Goal: Task Accomplishment & Management: Complete application form

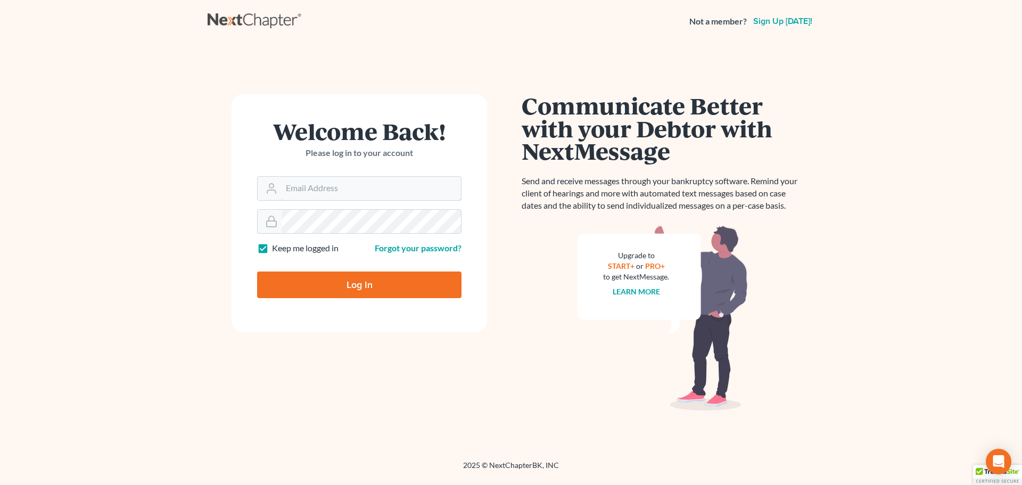
type input "[PERSON_NAME][EMAIL_ADDRESS][DOMAIN_NAME]"
click at [334, 278] on input "Log In" at bounding box center [359, 284] width 204 height 27
type input "Thinking..."
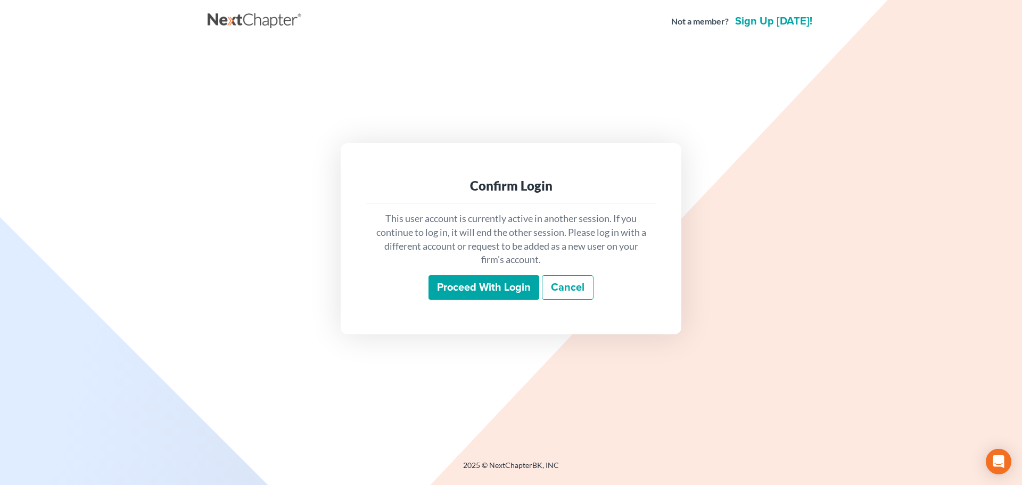
click at [550, 101] on div "Confirm Login This user account is currently active in another session. If you …" at bounding box center [511, 238] width 607 height 391
click at [566, 289] on link "Cancel" at bounding box center [568, 287] width 52 height 24
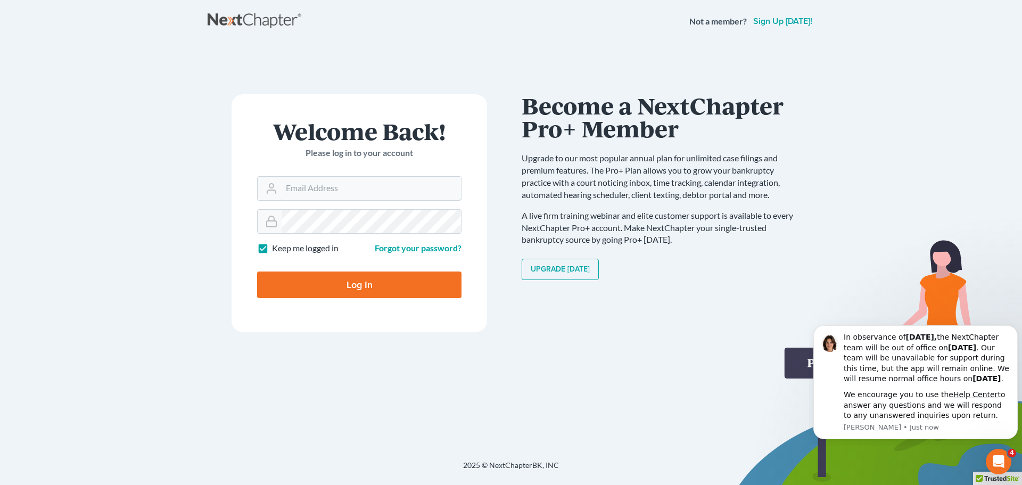
type input "[PERSON_NAME][EMAIL_ADDRESS][DOMAIN_NAME]"
click at [350, 276] on input "Log In" at bounding box center [359, 284] width 204 height 27
type input "Thinking..."
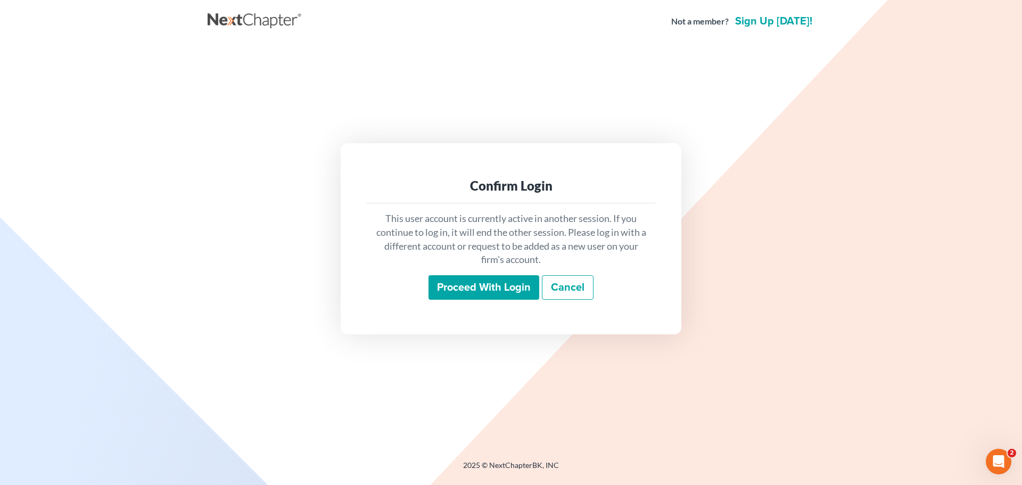
click at [491, 294] on input "Proceed with login" at bounding box center [484, 287] width 111 height 24
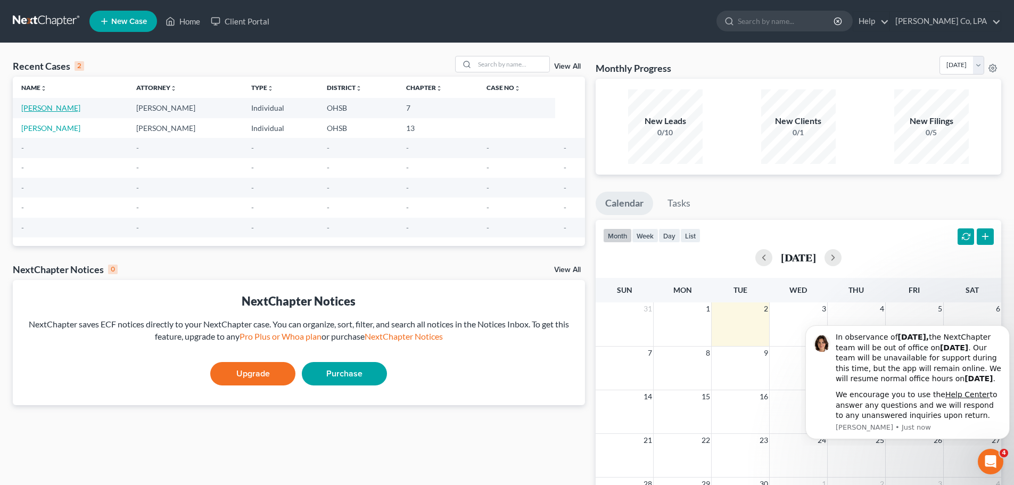
click at [43, 105] on link "[PERSON_NAME]" at bounding box center [50, 107] width 59 height 9
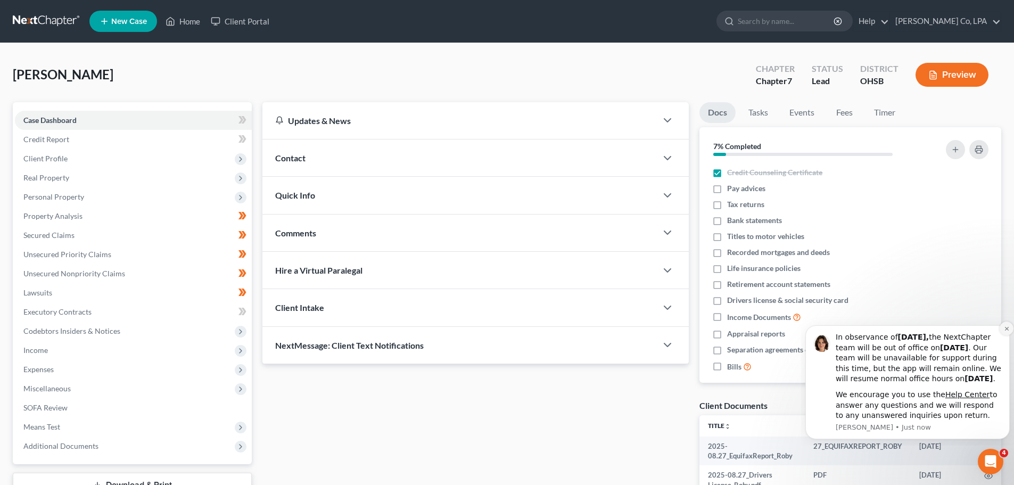
click at [1003, 322] on button "Dismiss notification" at bounding box center [1007, 329] width 14 height 14
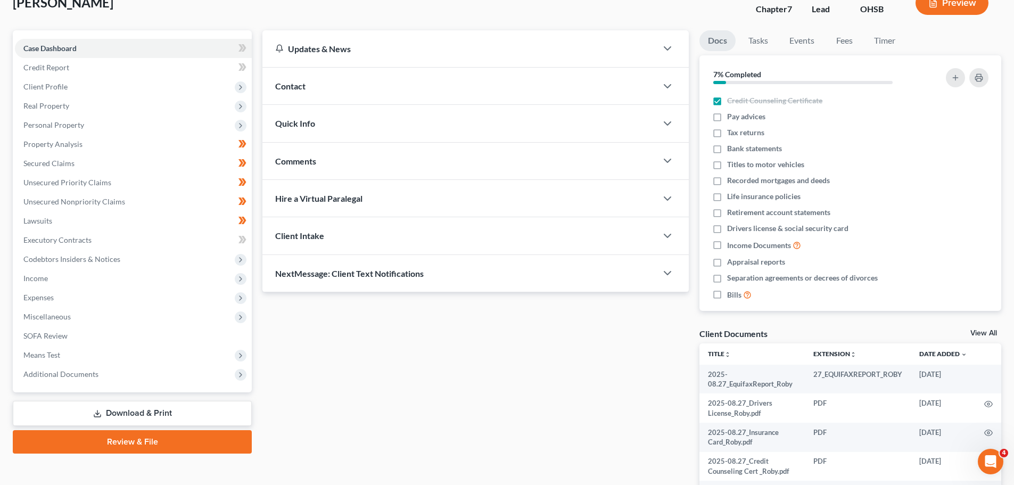
scroll to position [53, 0]
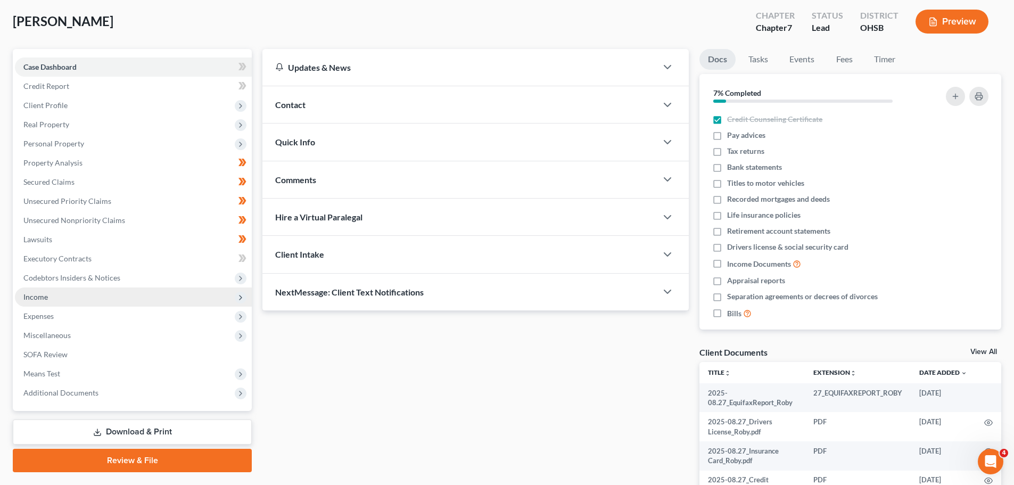
click at [43, 295] on span "Income" at bounding box center [35, 296] width 24 height 9
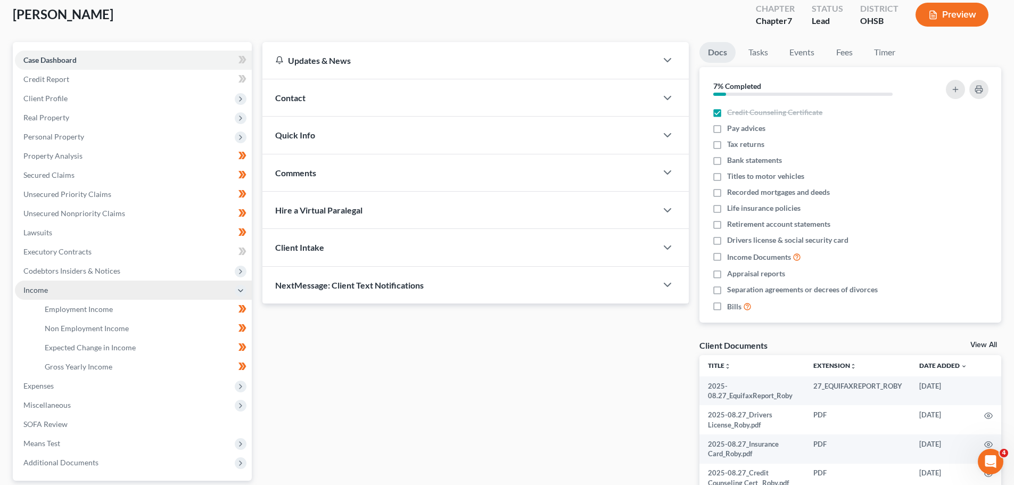
scroll to position [160, 0]
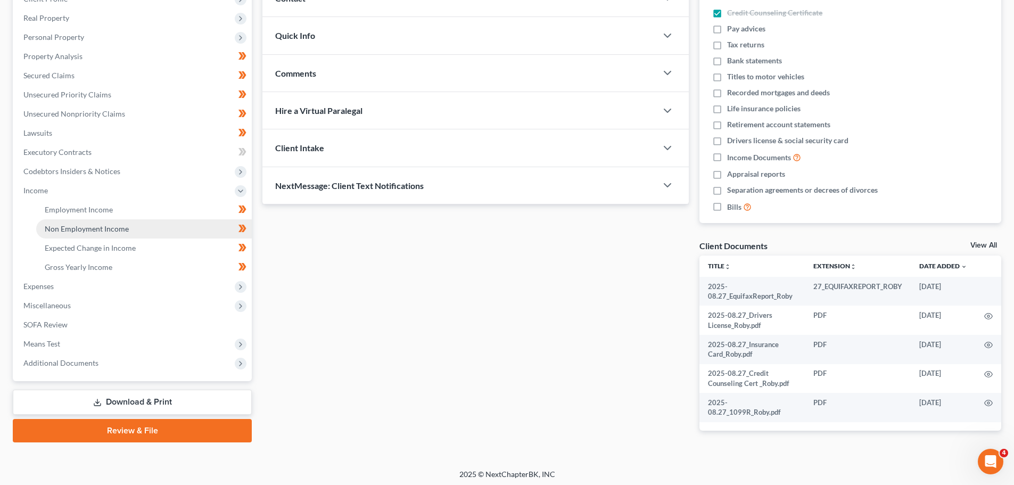
click at [77, 225] on span "Non Employment Income" at bounding box center [87, 228] width 84 height 9
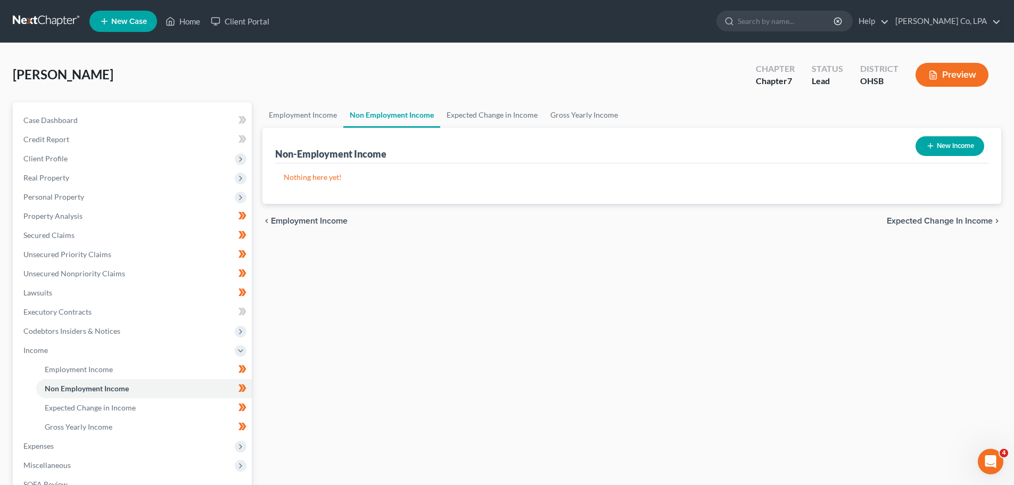
click at [959, 143] on button "New Income" at bounding box center [950, 146] width 69 height 20
select select "0"
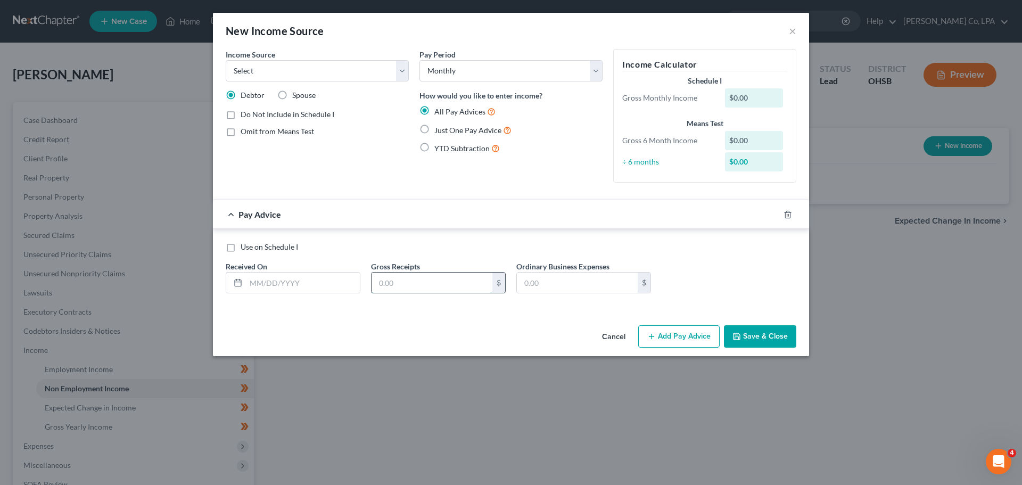
click at [422, 281] on input "text" at bounding box center [432, 283] width 121 height 20
click at [472, 70] on select "Select Monthly Twice Monthly Every Other Week Weekly" at bounding box center [510, 70] width 183 height 21
click at [455, 70] on select "Select Monthly Twice Monthly Every Other Week Weekly" at bounding box center [510, 70] width 183 height 21
click at [383, 70] on select "Select Unemployment Disability (from employer) Pension Retirement Social Securi…" at bounding box center [317, 70] width 183 height 21
select select "2"
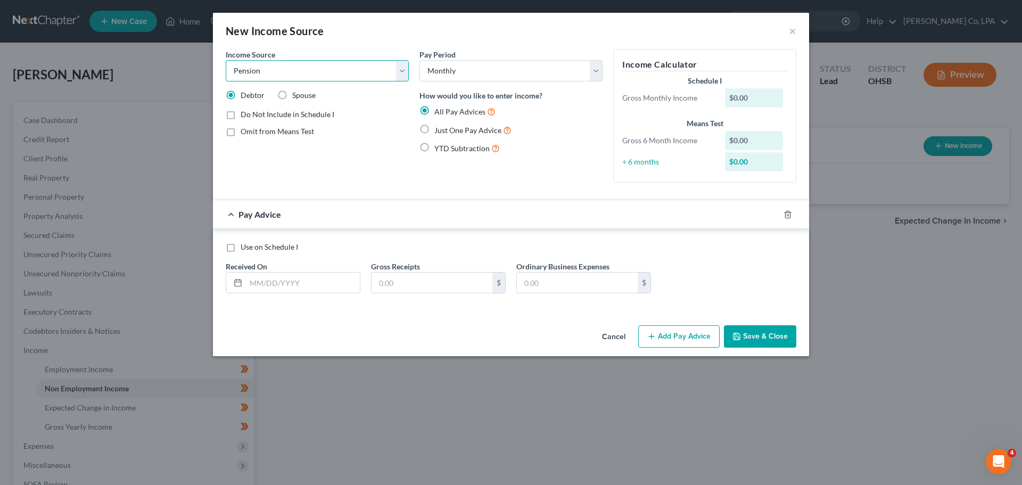
click at [226, 60] on select "Select Unemployment Disability (from employer) Pension Retirement Social Securi…" at bounding box center [317, 70] width 183 height 21
click at [742, 92] on div "$0.00" at bounding box center [754, 97] width 59 height 19
click at [742, 98] on div "$0.00" at bounding box center [754, 97] width 59 height 19
drag, startPoint x: 763, startPoint y: 100, endPoint x: 645, endPoint y: 100, distance: 118.7
click at [645, 100] on div "Gross Monthly Income $0.00" at bounding box center [705, 97] width 176 height 19
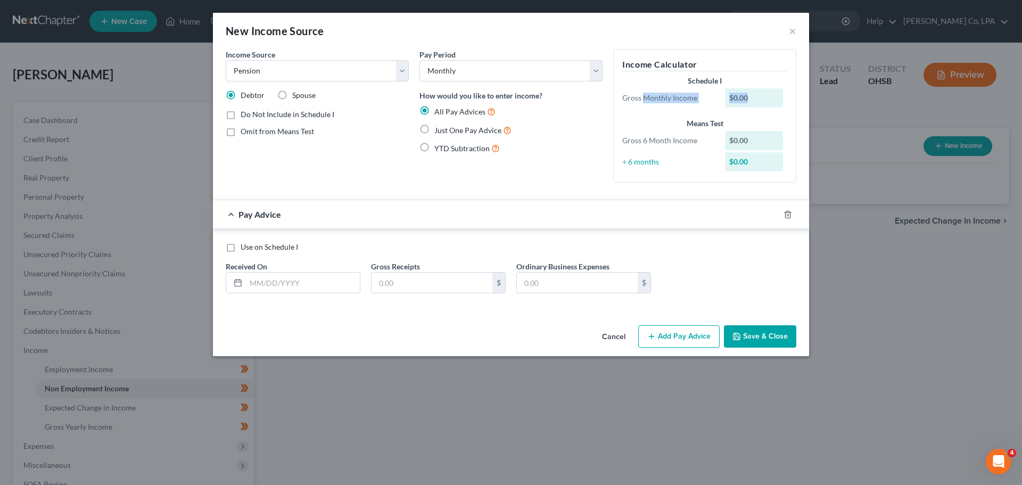
click at [715, 102] on div "Gross Monthly Income" at bounding box center [668, 98] width 103 height 11
click at [763, 100] on div "$0.00" at bounding box center [754, 97] width 59 height 19
click at [749, 145] on div "$0.00" at bounding box center [754, 140] width 59 height 19
click at [747, 140] on div "$0.00" at bounding box center [754, 140] width 59 height 19
click at [455, 69] on select "Select Monthly Twice Monthly Every Other Week Weekly" at bounding box center [510, 70] width 183 height 21
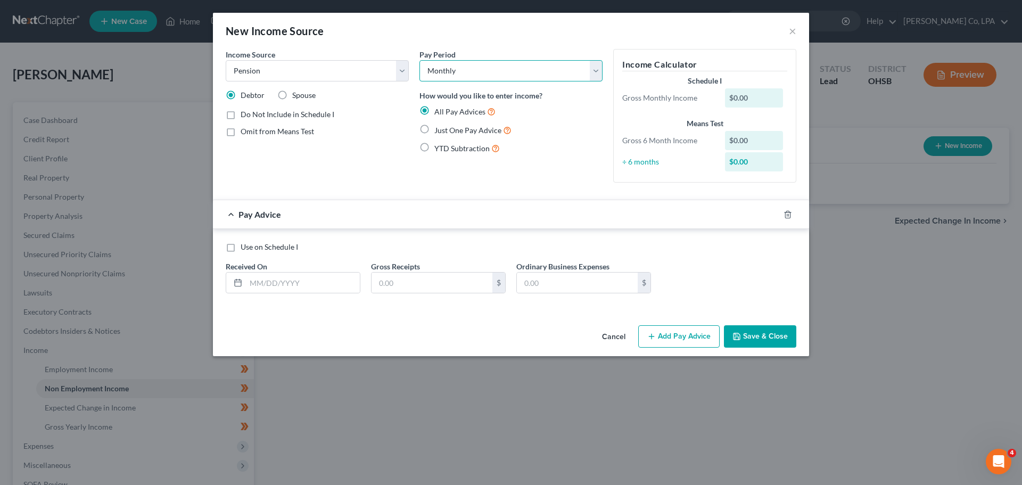
click at [455, 69] on select "Select Monthly Twice Monthly Every Other Week Weekly" at bounding box center [510, 70] width 183 height 21
click at [615, 333] on button "Cancel" at bounding box center [614, 336] width 40 height 21
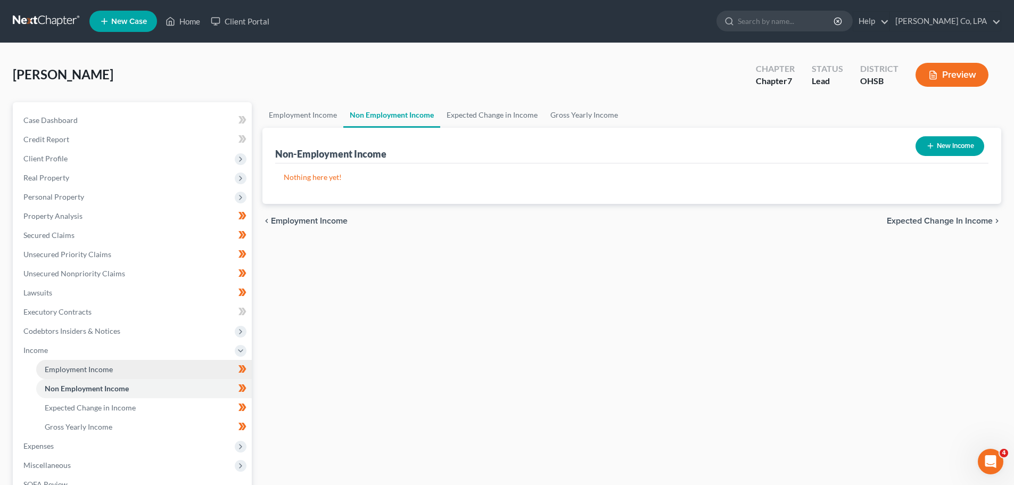
click at [88, 365] on span "Employment Income" at bounding box center [79, 369] width 68 height 9
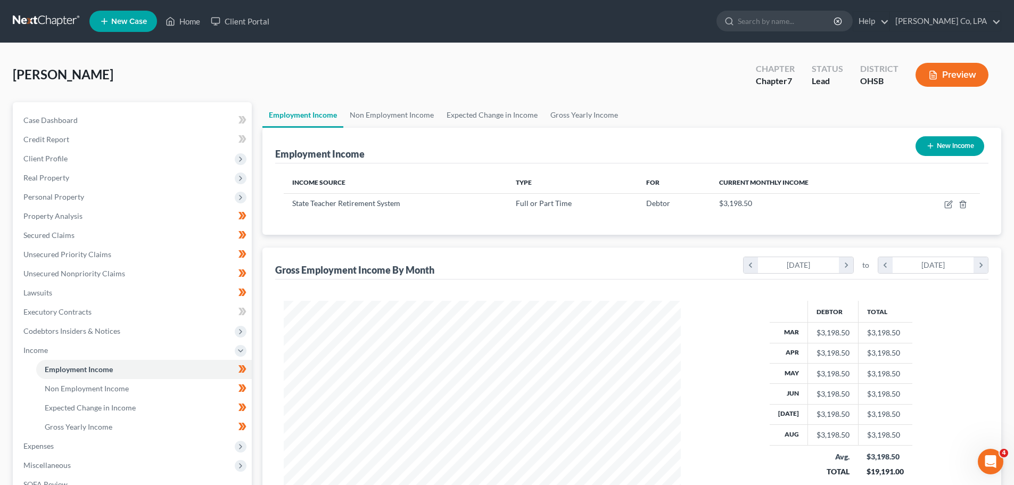
click at [922, 155] on button "New Income" at bounding box center [950, 146] width 69 height 20
select select "0"
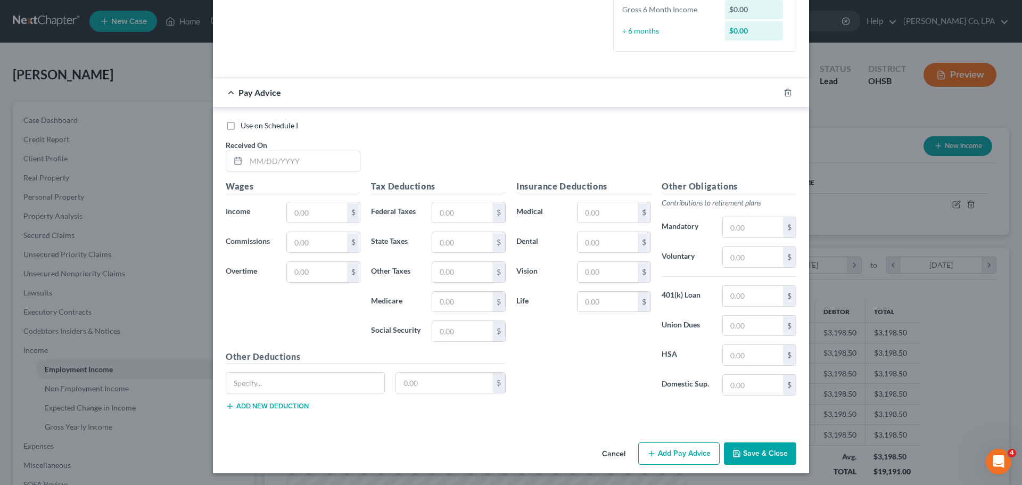
scroll to position [261, 0]
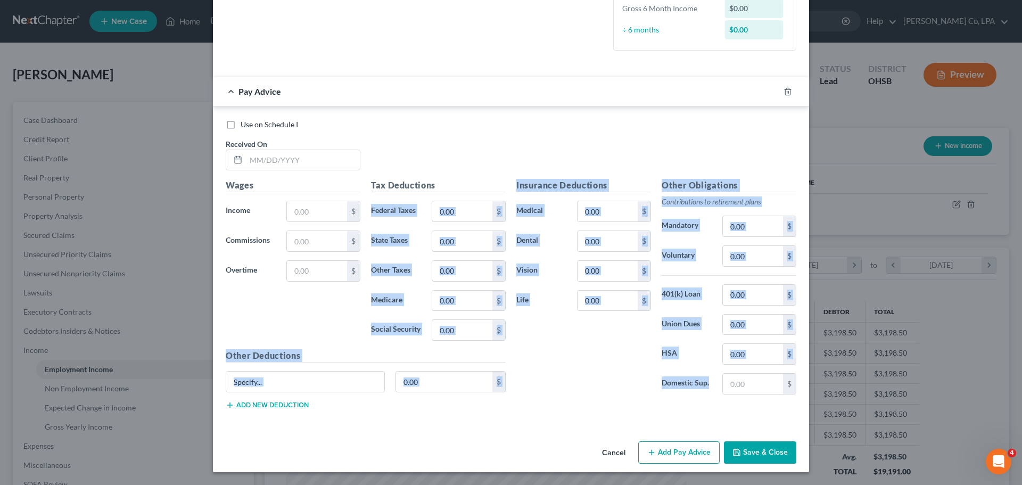
drag, startPoint x: 366, startPoint y: 209, endPoint x: 706, endPoint y: 394, distance: 386.8
click at [706, 394] on div "Wages Income * $ Commissions $ Overtime $ Tax Deductions Federal Taxes $ State …" at bounding box center [510, 298] width 581 height 239
click at [685, 402] on div "Other Obligations Contributions to retirement plans Mandatory $ Voluntary $ 401…" at bounding box center [728, 291] width 145 height 224
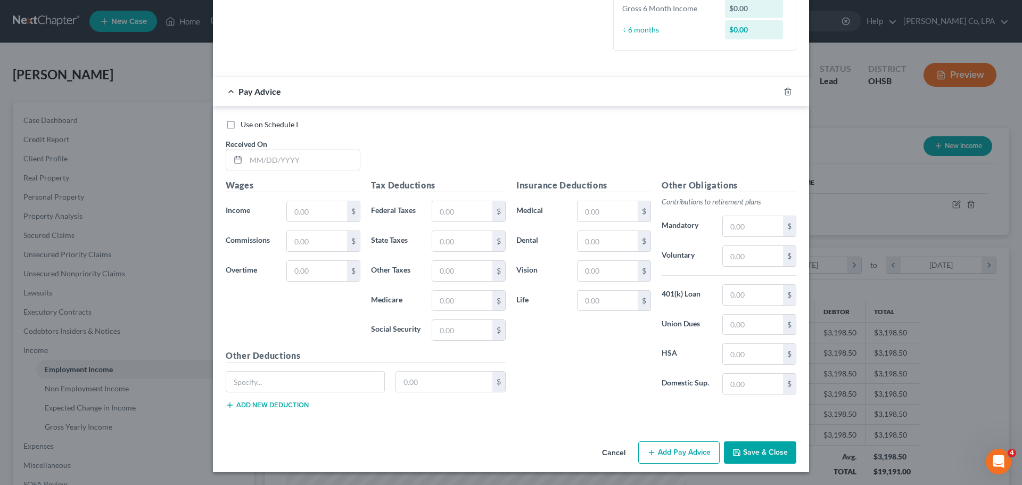
click at [545, 132] on div "Use on Schedule I Received On *" at bounding box center [510, 149] width 581 height 60
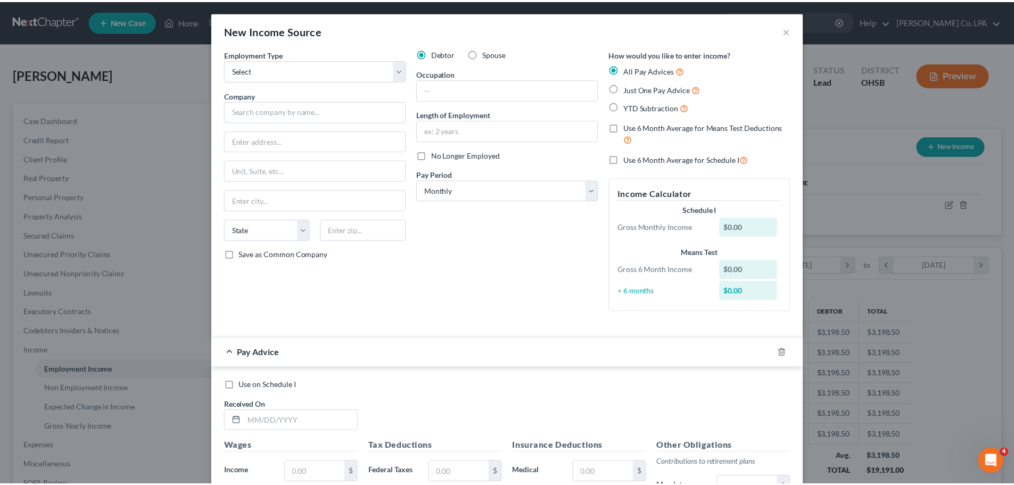
scroll to position [0, 0]
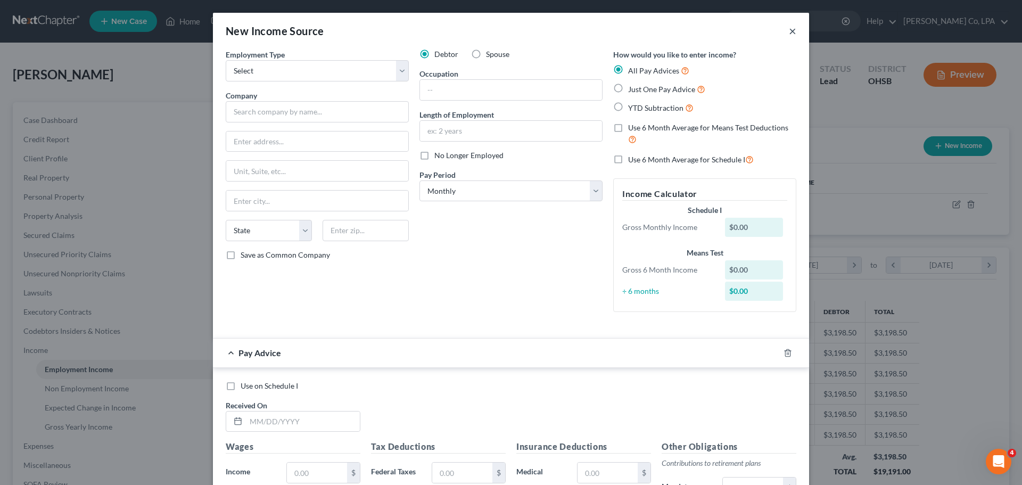
click at [789, 27] on button "×" at bounding box center [792, 30] width 7 height 13
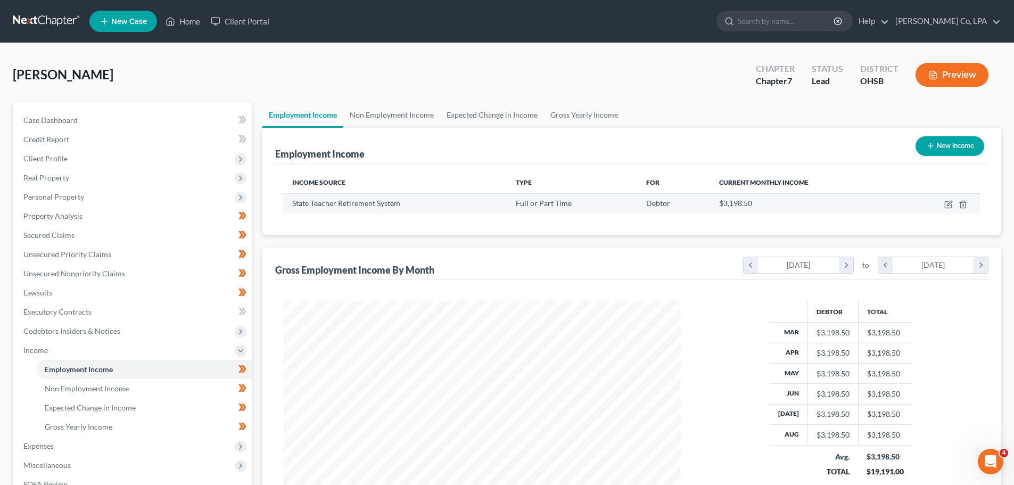
click at [706, 206] on td "Debtor" at bounding box center [674, 203] width 73 height 20
click at [965, 202] on icon "button" at bounding box center [963, 204] width 9 height 9
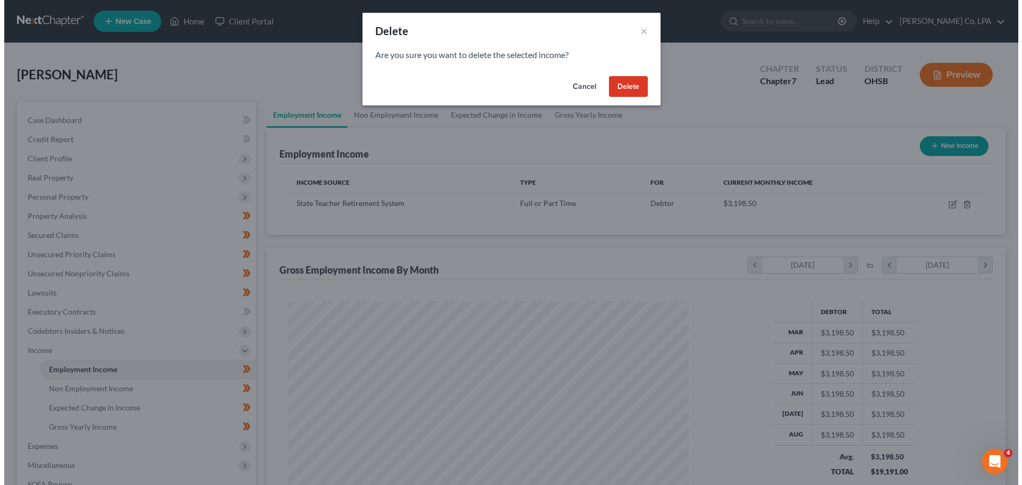
scroll to position [200, 422]
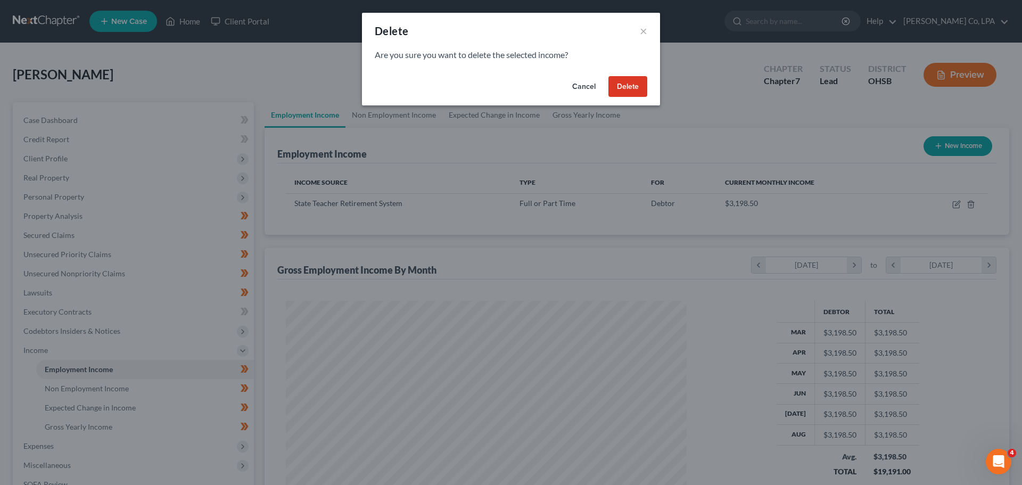
click at [616, 84] on button "Delete" at bounding box center [627, 86] width 39 height 21
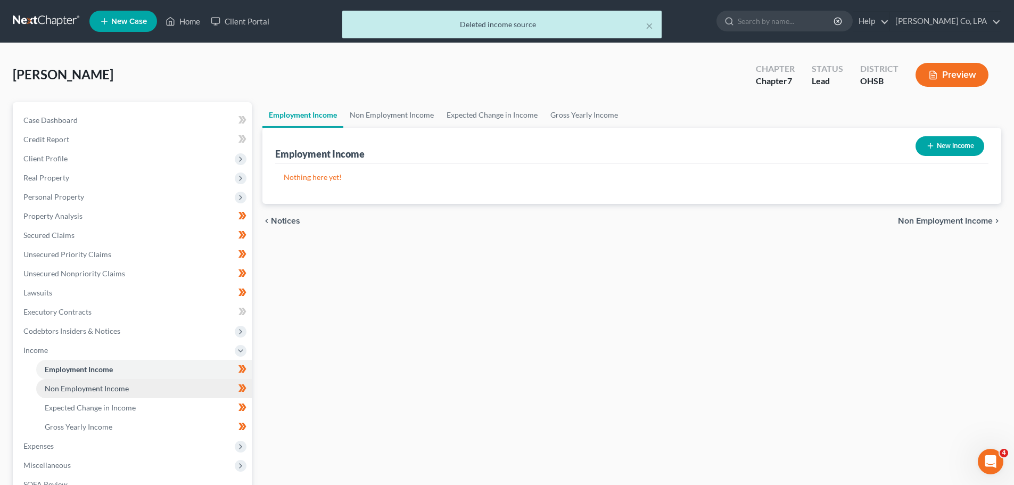
click at [65, 389] on span "Non Employment Income" at bounding box center [87, 388] width 84 height 9
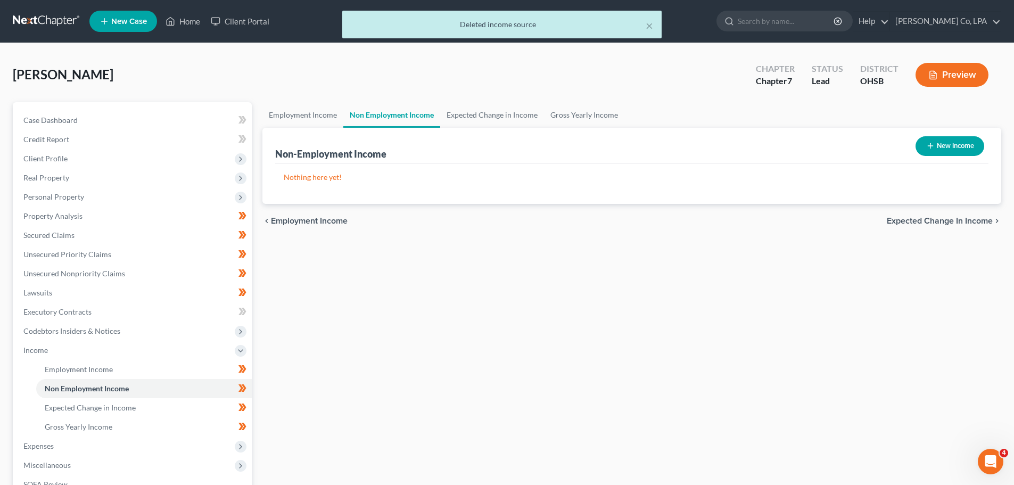
click at [933, 150] on icon "button" at bounding box center [930, 146] width 9 height 9
select select "0"
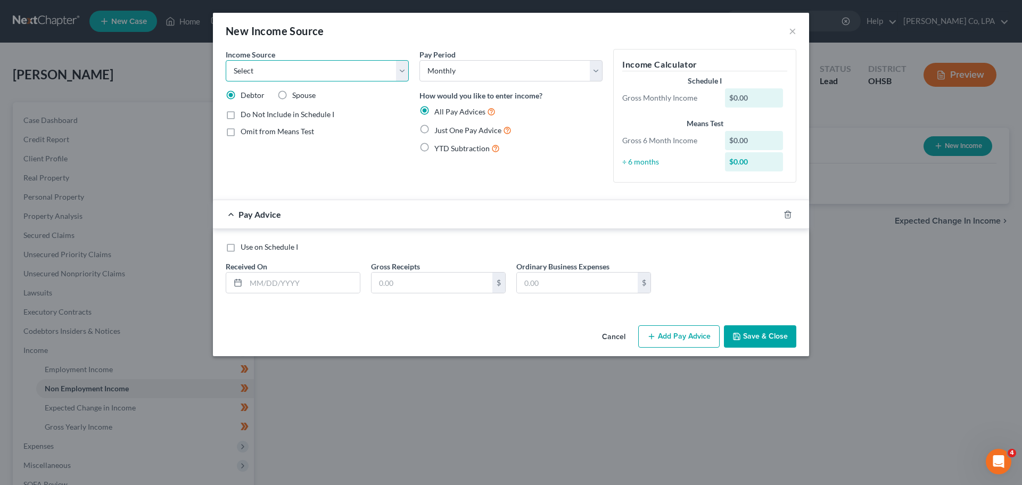
click at [385, 70] on select "Select Unemployment Disability (from employer) Pension Retirement Social Securi…" at bounding box center [317, 70] width 183 height 21
select select "2"
click at [226, 60] on select "Select Unemployment Disability (from employer) Pension Retirement Social Securi…" at bounding box center [317, 70] width 183 height 21
click at [288, 74] on select "Select Unemployment Disability (from employer) Pension Retirement Social Securi…" at bounding box center [317, 70] width 183 height 21
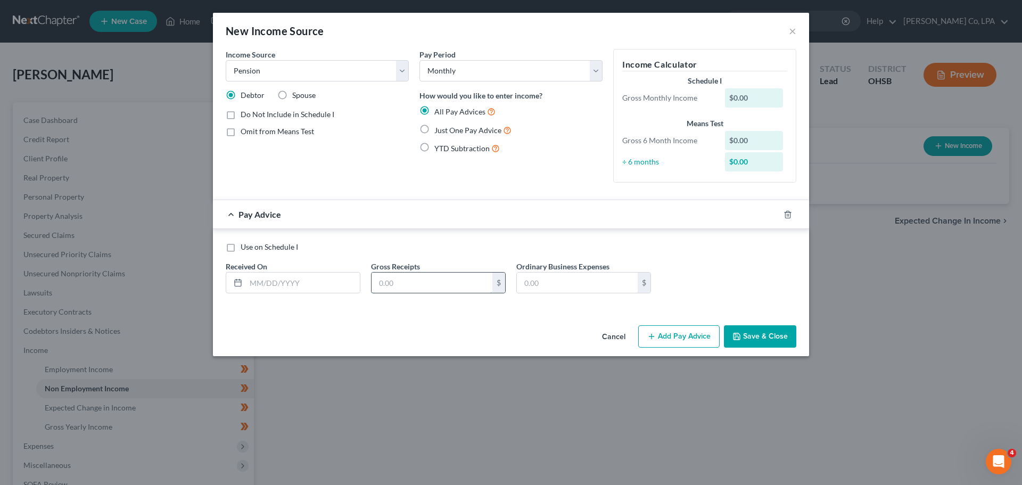
click at [457, 288] on input "text" at bounding box center [432, 283] width 121 height 20
click at [241, 247] on label "Use on Schedule I" at bounding box center [269, 247] width 57 height 11
click at [245, 247] on input "Use on Schedule I" at bounding box center [248, 245] width 7 height 7
checkbox input "true"
click at [452, 277] on input "text" at bounding box center [432, 283] width 121 height 20
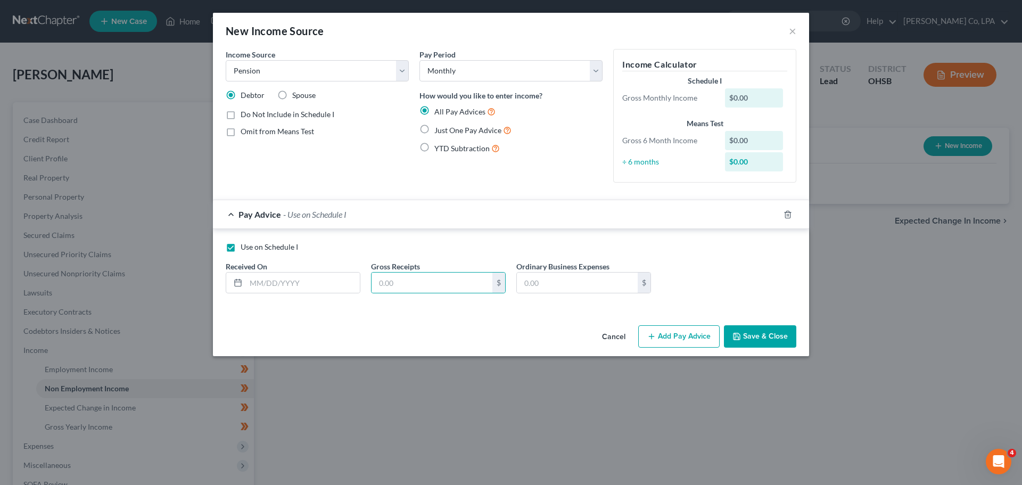
click at [737, 119] on div "Means Test" at bounding box center [704, 123] width 165 height 11
click at [749, 104] on div "$0.00" at bounding box center [754, 97] width 59 height 19
click at [751, 101] on div "$0.00" at bounding box center [754, 97] width 59 height 19
click at [747, 98] on div "$0.00" at bounding box center [754, 97] width 59 height 19
click at [606, 72] on div "Pay Period Select Monthly Twice Monthly Every Other Week Weekly How would you l…" at bounding box center [511, 120] width 194 height 142
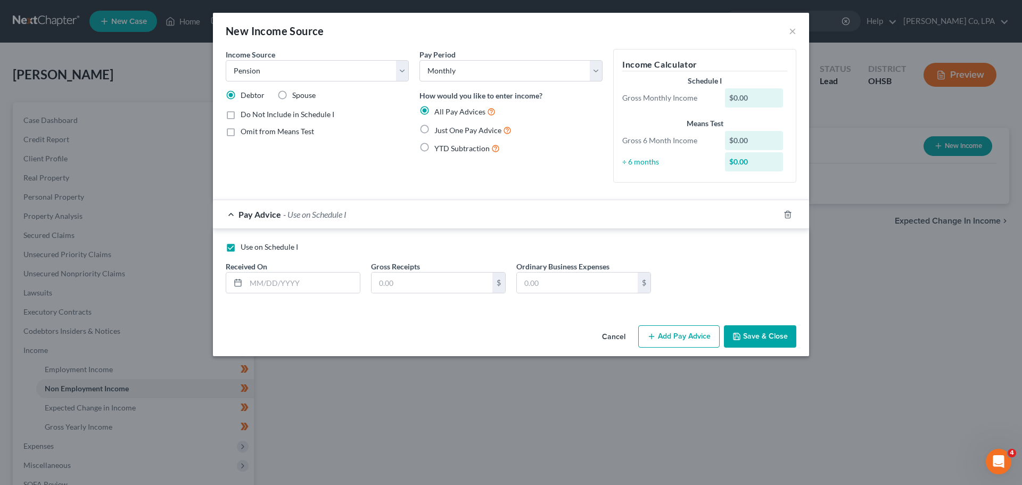
click at [434, 131] on label "Just One Pay Advice" at bounding box center [472, 130] width 77 height 12
click at [439, 131] on input "Just One Pay Advice" at bounding box center [442, 127] width 7 height 7
radio input "true"
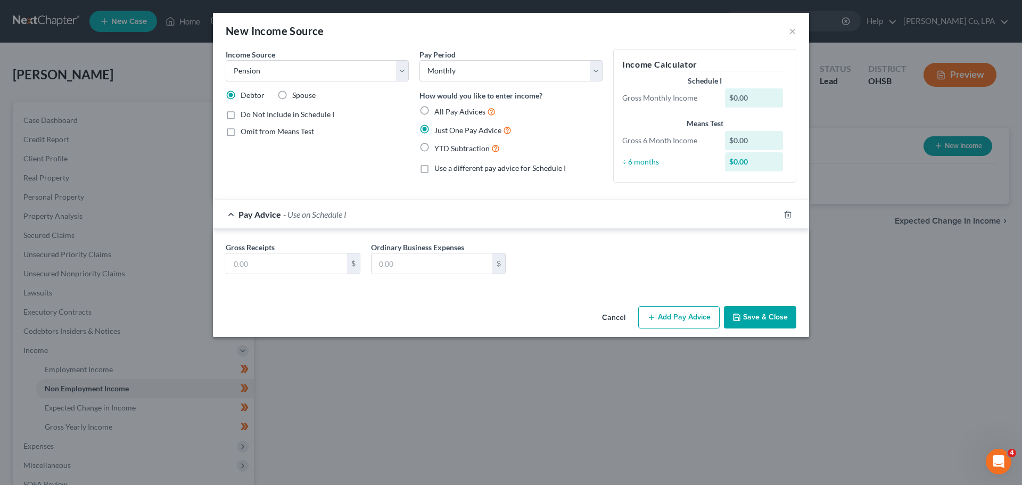
click at [434, 149] on label "YTD Subtraction" at bounding box center [466, 148] width 65 height 12
click at [439, 149] on input "YTD Subtraction" at bounding box center [442, 145] width 7 height 7
radio input "true"
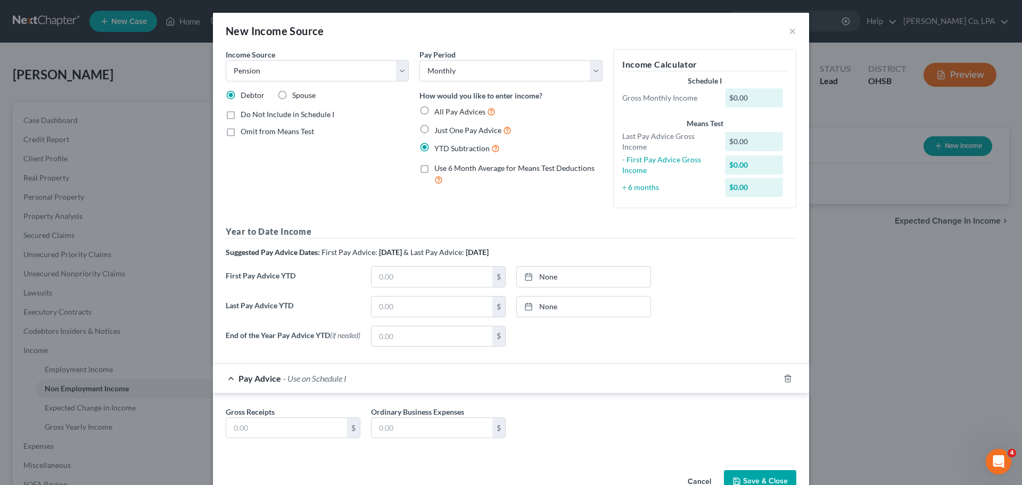
click at [434, 112] on label "All Pay Advices" at bounding box center [464, 111] width 61 height 12
click at [439, 112] on input "All Pay Advices" at bounding box center [442, 108] width 7 height 7
radio input "true"
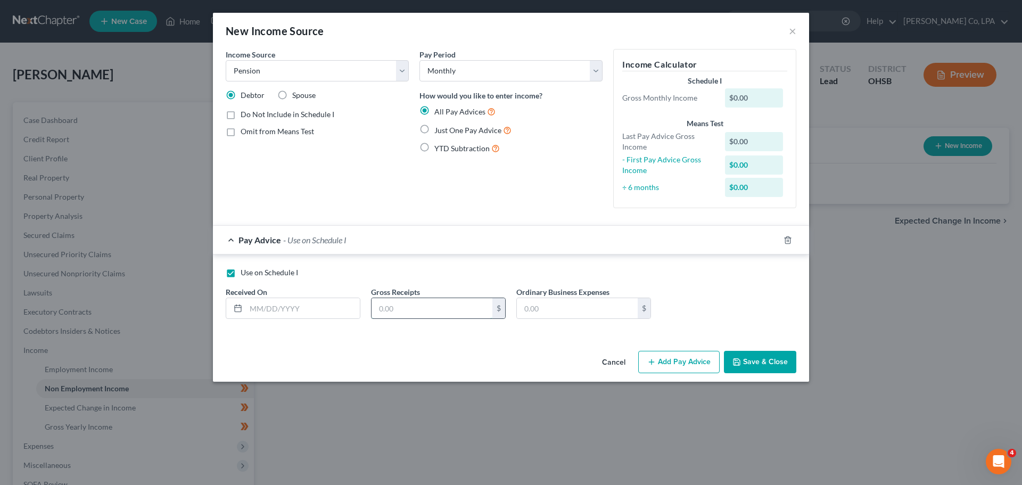
click at [424, 313] on input "text" at bounding box center [432, 308] width 121 height 20
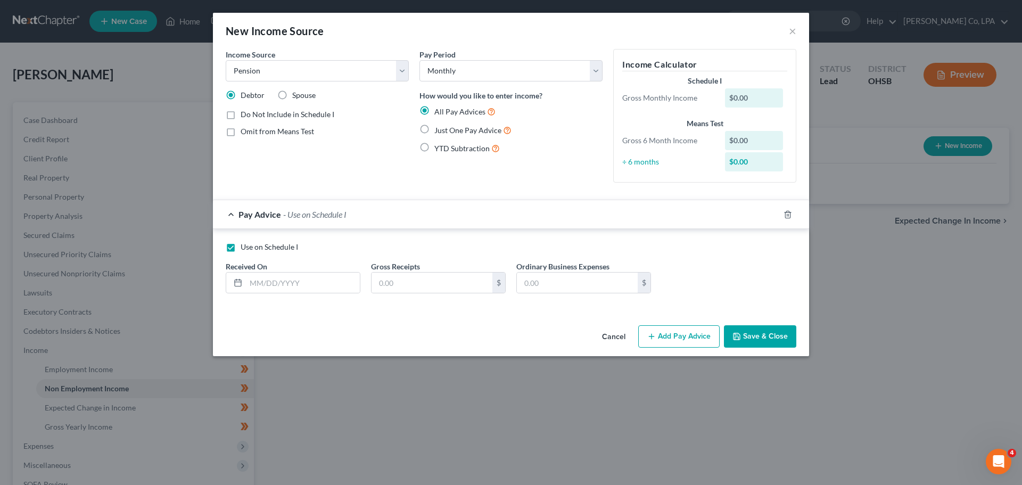
click at [416, 267] on label "Gross Receipts" at bounding box center [395, 266] width 49 height 11
click at [409, 283] on input "text" at bounding box center [432, 283] width 121 height 20
drag, startPoint x: 430, startPoint y: 273, endPoint x: 424, endPoint y: 283, distance: 12.2
click at [430, 273] on input "3" at bounding box center [432, 283] width 121 height 20
click at [424, 283] on input "3" at bounding box center [432, 283] width 121 height 20
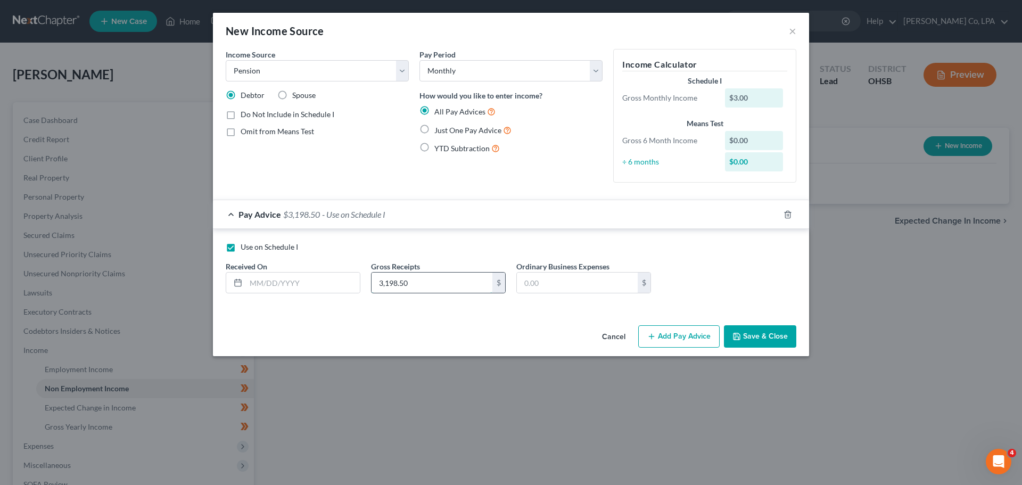
type input "3,198.50"
click at [753, 342] on button "Save & Close" at bounding box center [760, 336] width 72 height 22
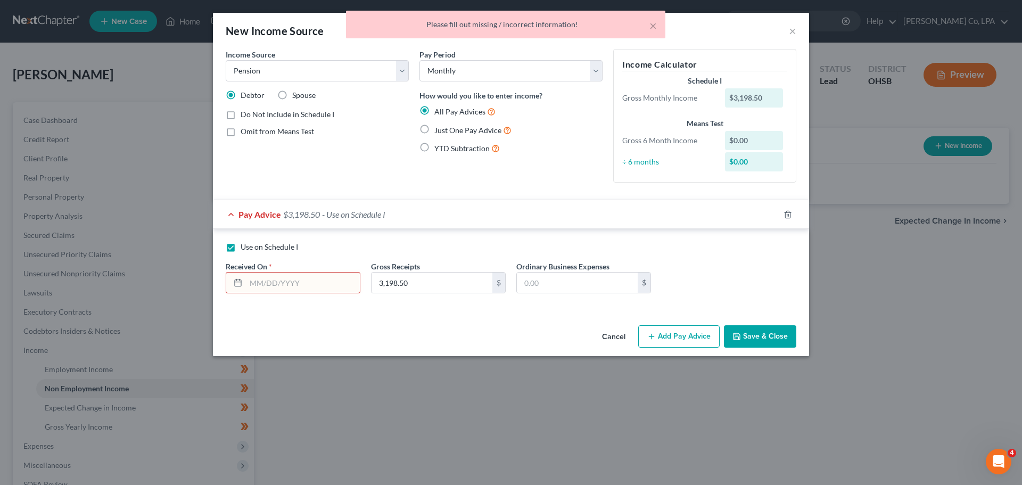
click at [765, 333] on button "Save & Close" at bounding box center [760, 336] width 72 height 22
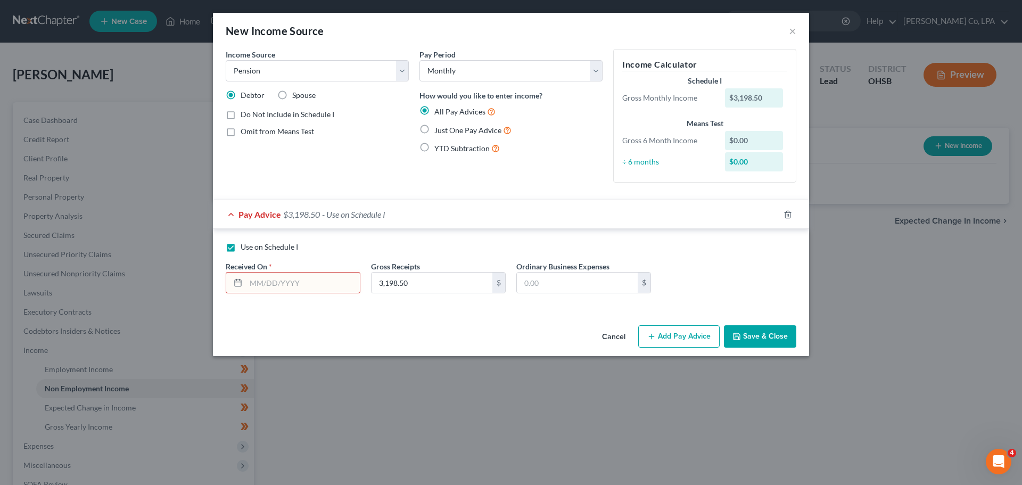
click at [434, 130] on label "Just One Pay Advice" at bounding box center [472, 130] width 77 height 12
click at [439, 130] on input "Just One Pay Advice" at bounding box center [442, 127] width 7 height 7
radio input "true"
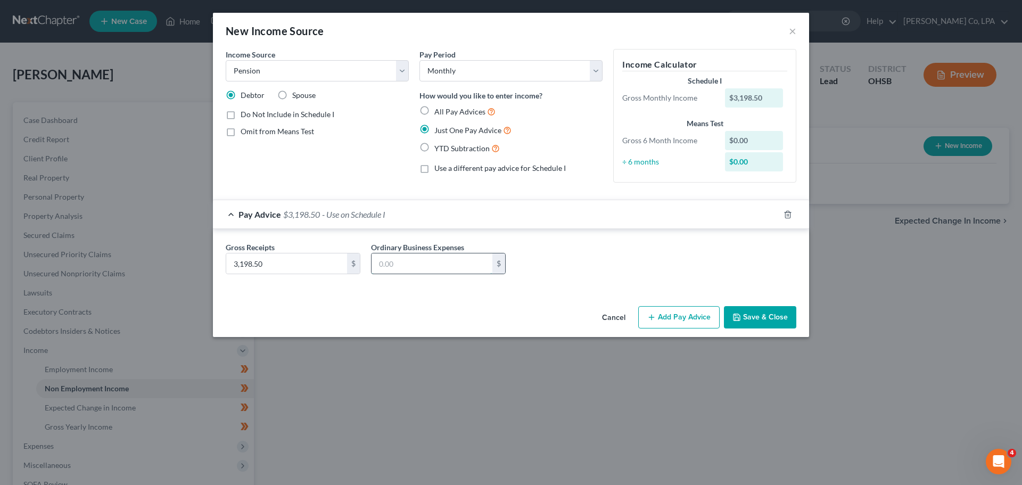
click at [405, 266] on input "text" at bounding box center [432, 263] width 121 height 20
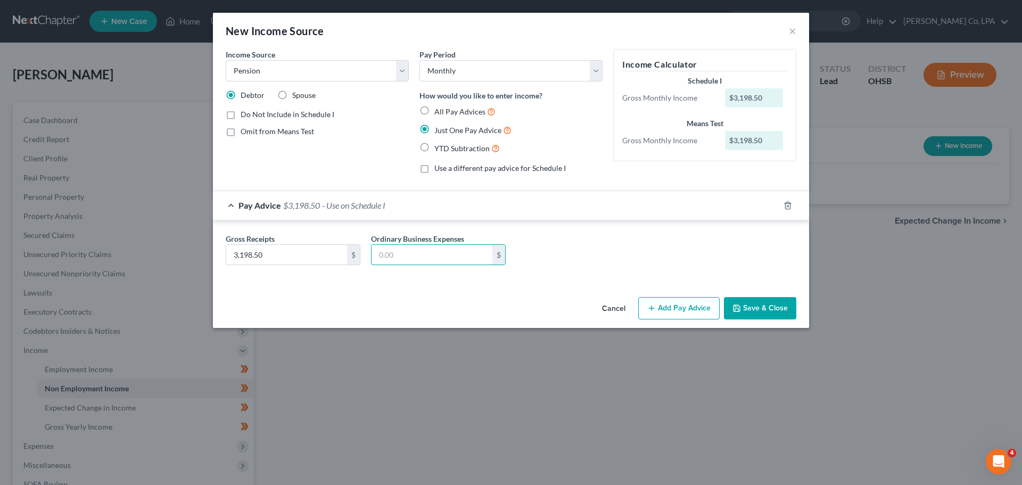
drag, startPoint x: 397, startPoint y: 251, endPoint x: 360, endPoint y: 252, distance: 36.7
click at [364, 252] on div "Gross Receipts 3,198.50 $ Ordinary Business Expenses $" at bounding box center [510, 253] width 581 height 41
click at [419, 254] on input "text" at bounding box center [432, 255] width 121 height 20
drag, startPoint x: 431, startPoint y: 236, endPoint x: 426, endPoint y: 249, distance: 13.8
click at [432, 236] on label "Ordinary Business Expenses" at bounding box center [417, 238] width 93 height 11
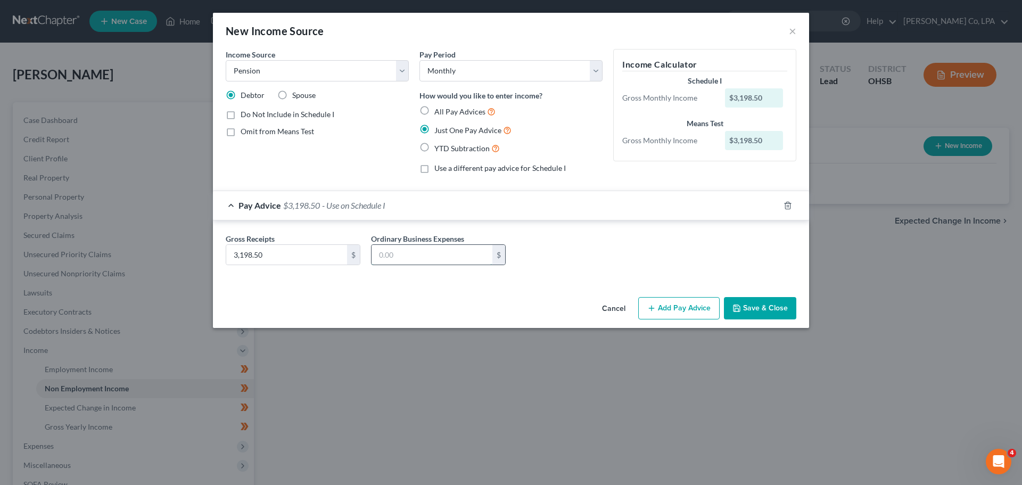
click at [425, 250] on input "text" at bounding box center [432, 255] width 121 height 20
type input "691.01"
click at [796, 303] on div "Cancel Add Pay Advice Save & Close" at bounding box center [511, 310] width 596 height 35
click at [780, 303] on button "Save & Close" at bounding box center [760, 308] width 72 height 22
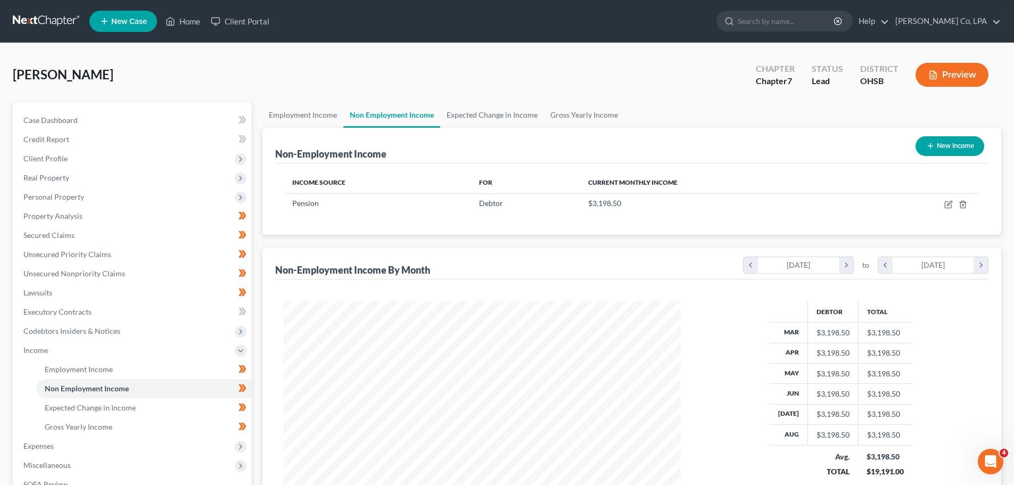
click at [948, 74] on button "Preview" at bounding box center [952, 75] width 73 height 24
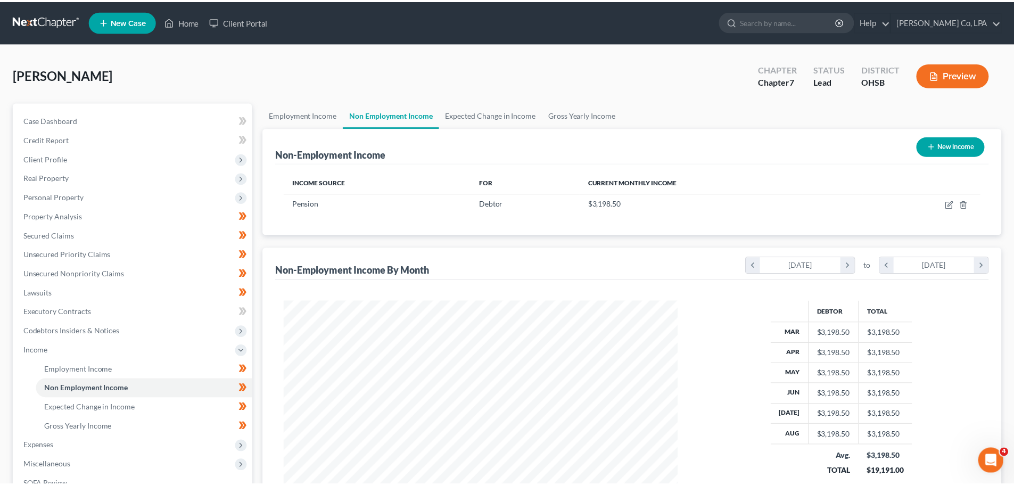
scroll to position [200, 422]
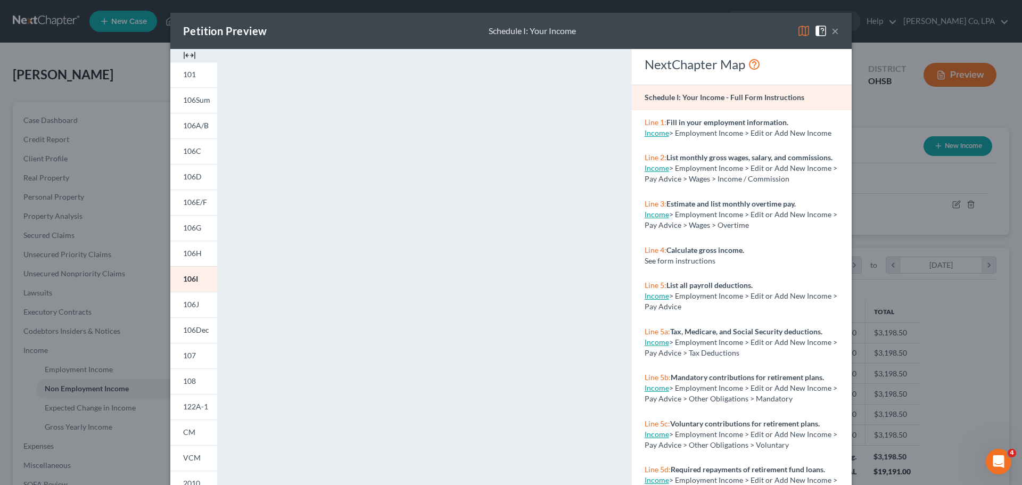
click at [832, 27] on button "×" at bounding box center [834, 30] width 7 height 13
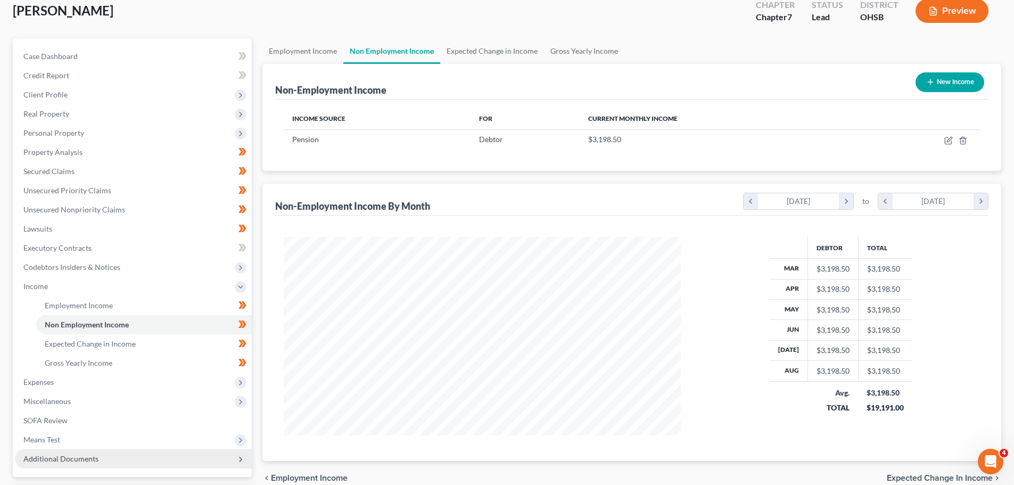
scroll to position [158, 0]
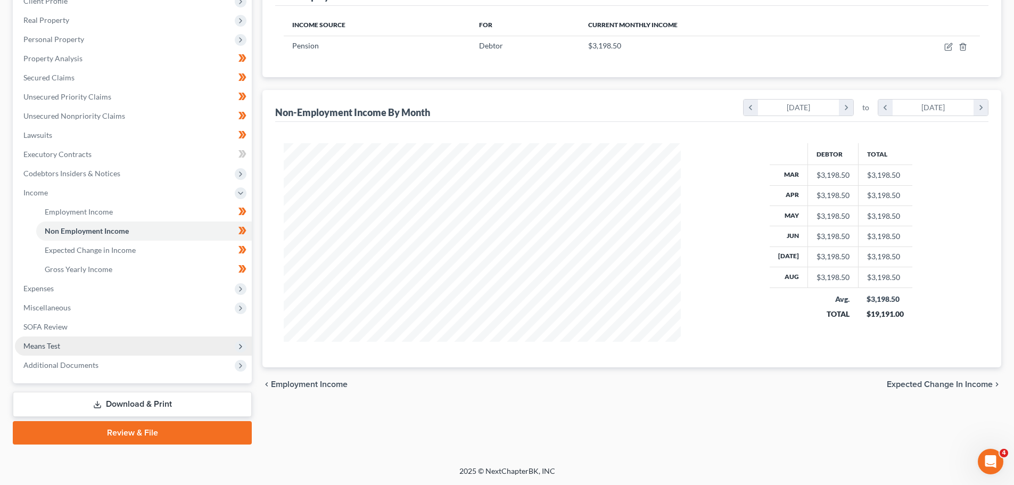
click at [51, 343] on span "Means Test" at bounding box center [41, 345] width 37 height 9
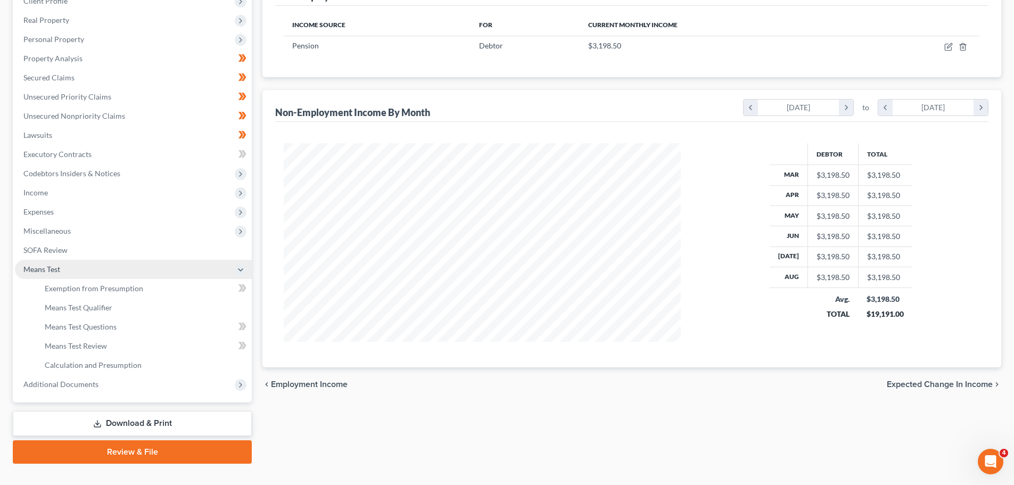
click at [51, 272] on span "Means Test" at bounding box center [41, 269] width 37 height 9
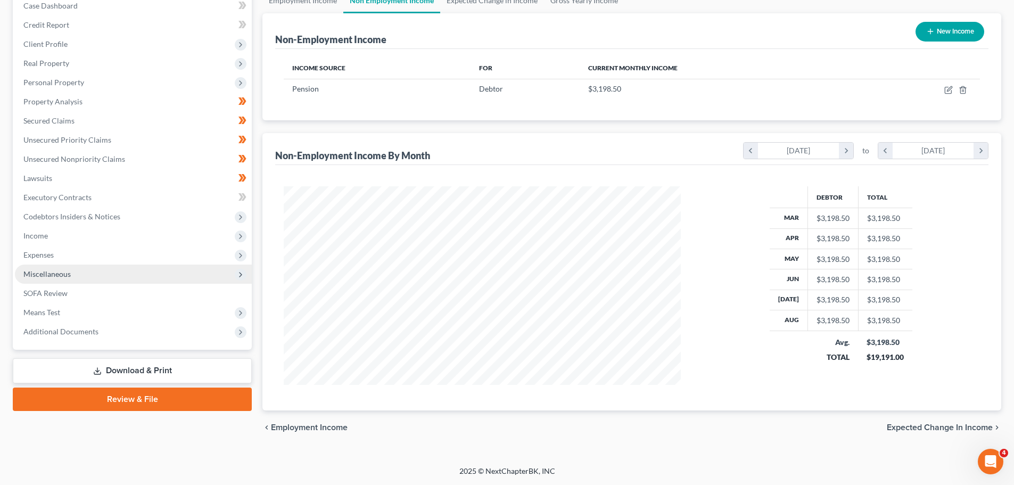
click at [51, 268] on span "Miscellaneous" at bounding box center [133, 274] width 237 height 19
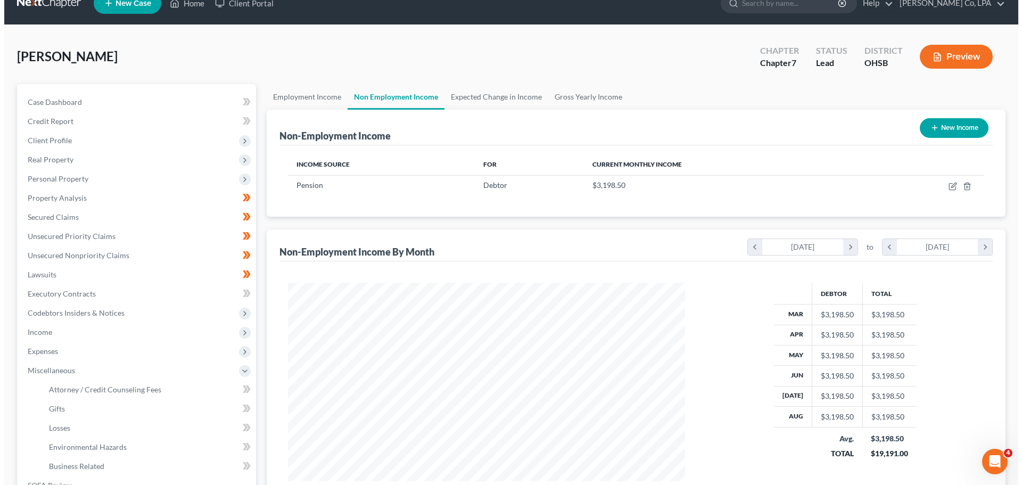
scroll to position [0, 0]
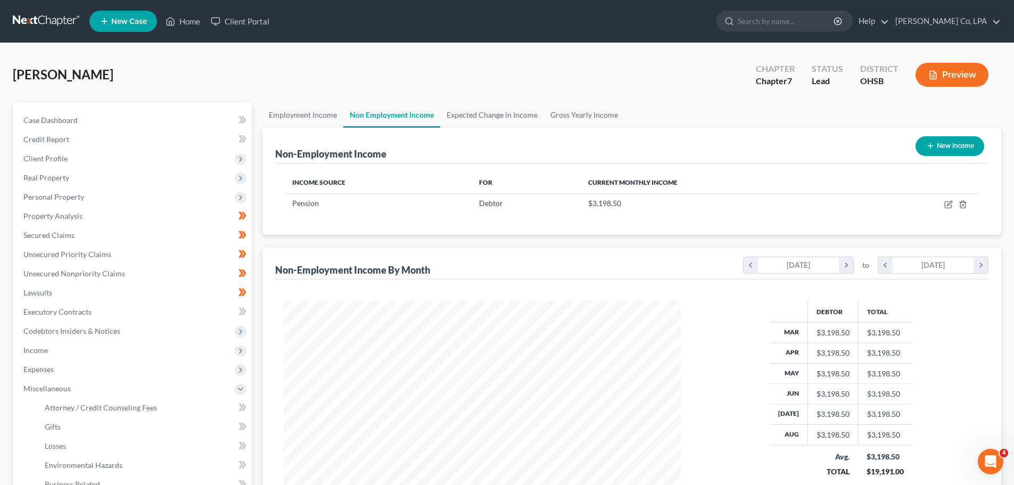
click at [937, 73] on icon "button" at bounding box center [933, 75] width 10 height 10
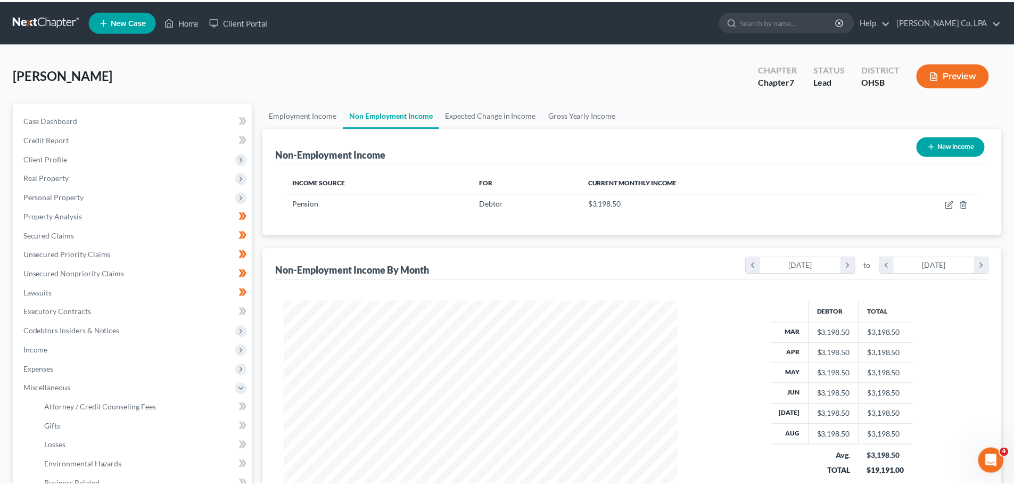
scroll to position [200, 422]
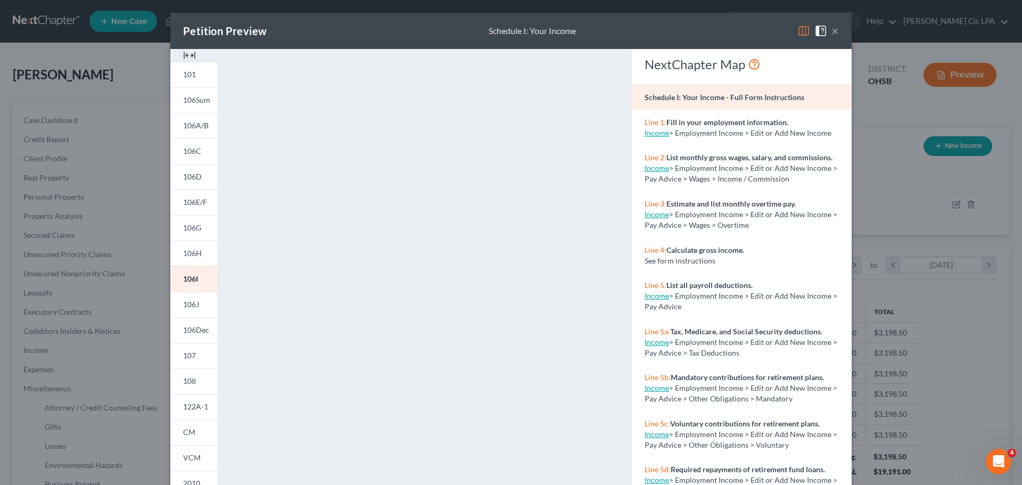
click at [832, 32] on button "×" at bounding box center [834, 30] width 7 height 13
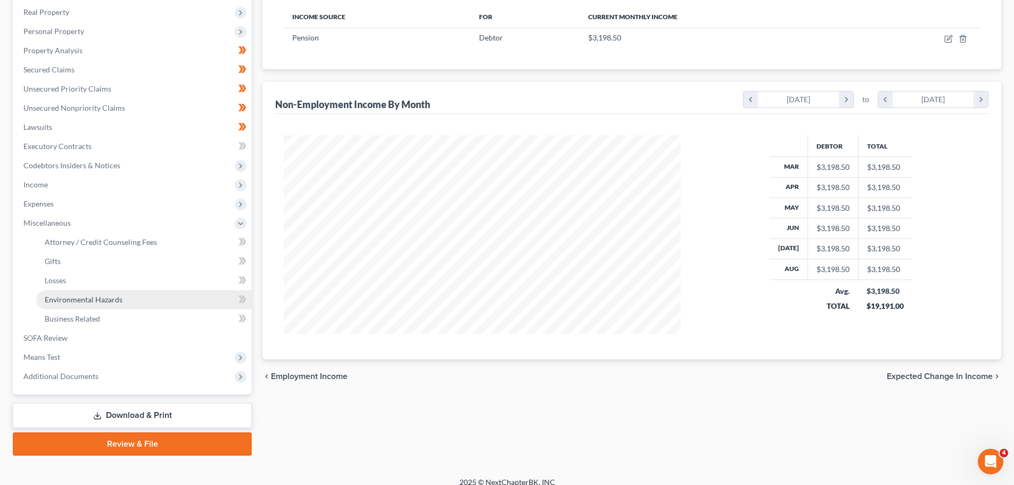
scroll to position [177, 0]
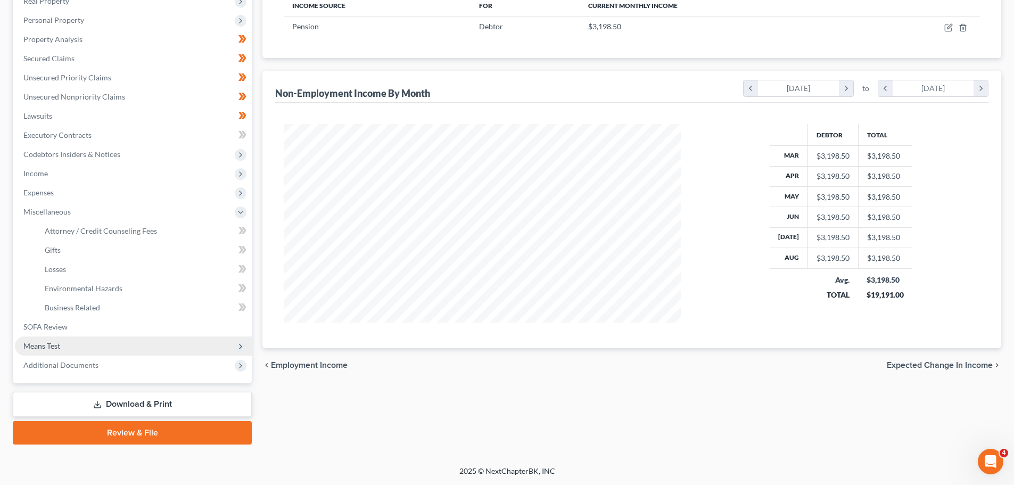
click at [31, 337] on span "Means Test" at bounding box center [133, 345] width 237 height 19
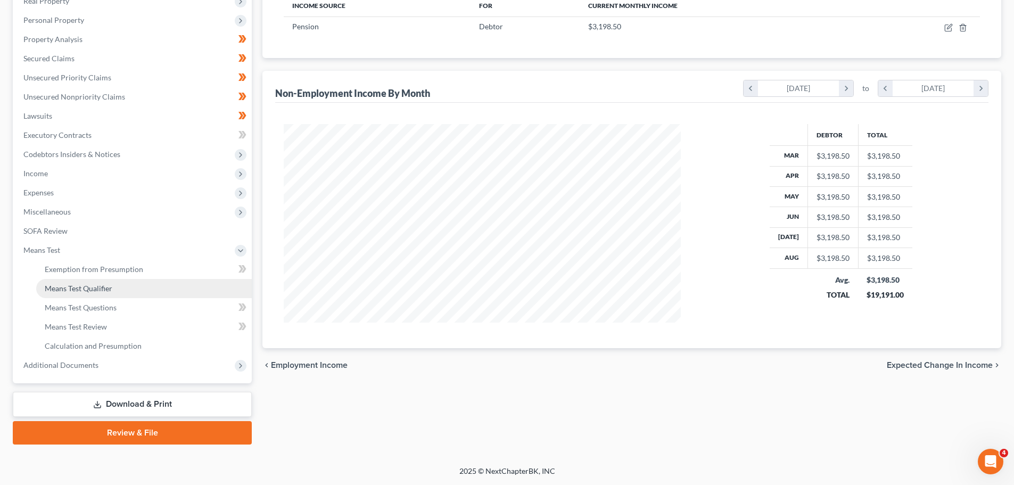
click at [76, 286] on span "Means Test Qualifier" at bounding box center [79, 288] width 68 height 9
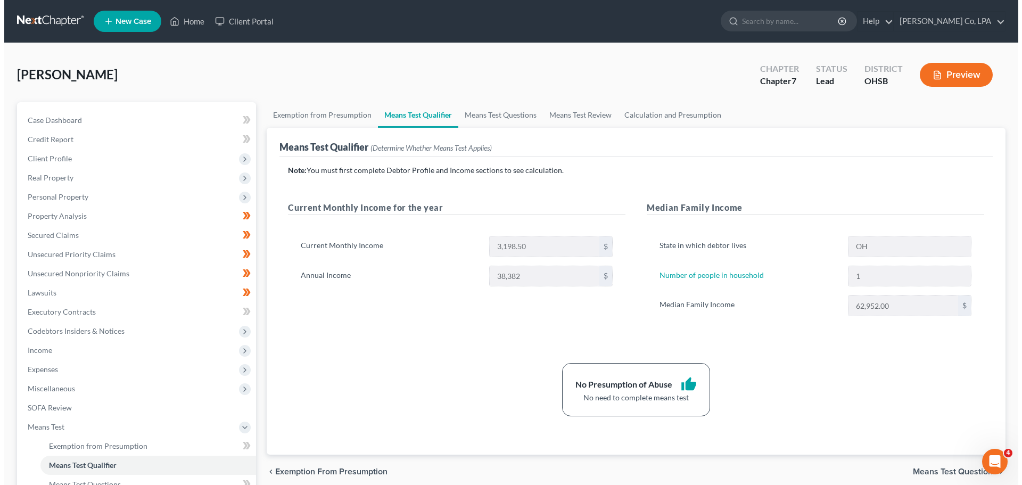
scroll to position [53, 0]
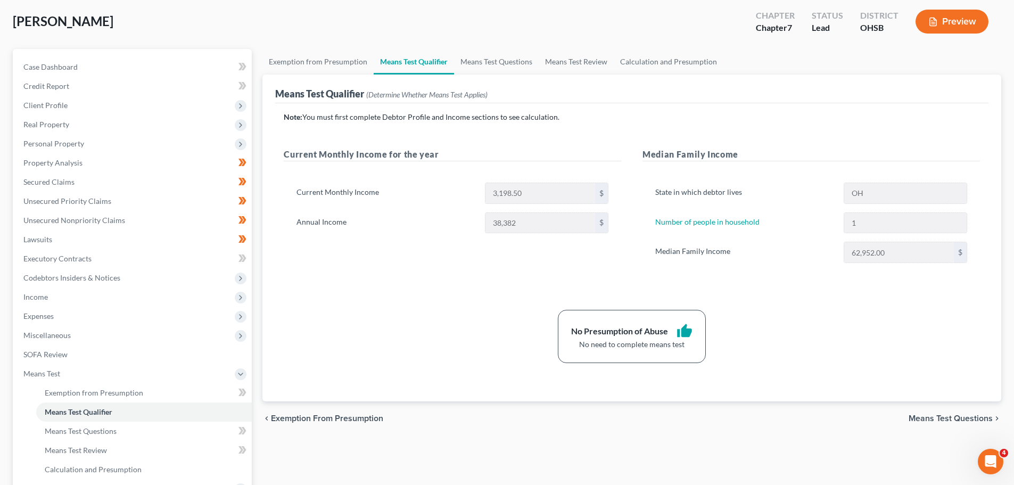
click at [952, 15] on button "Preview" at bounding box center [952, 22] width 73 height 24
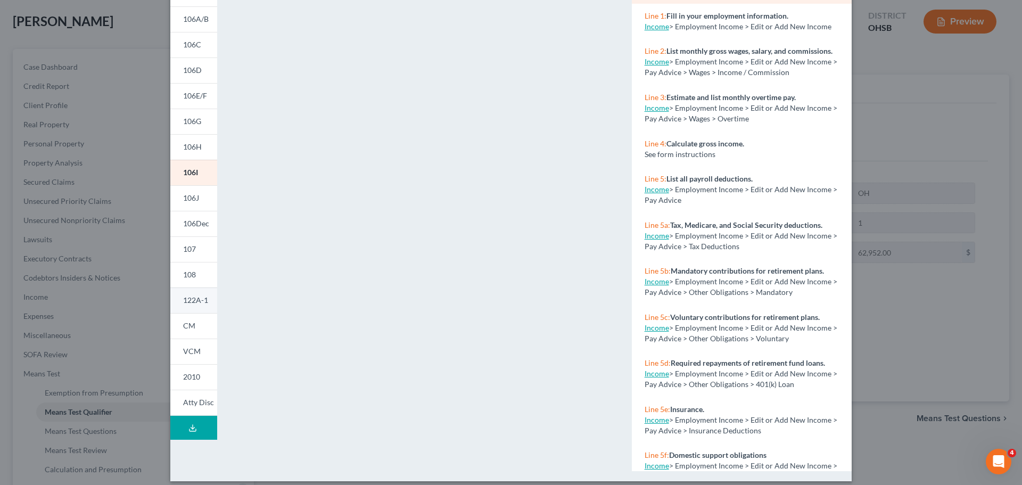
click at [186, 294] on link "122A-1" at bounding box center [193, 300] width 47 height 26
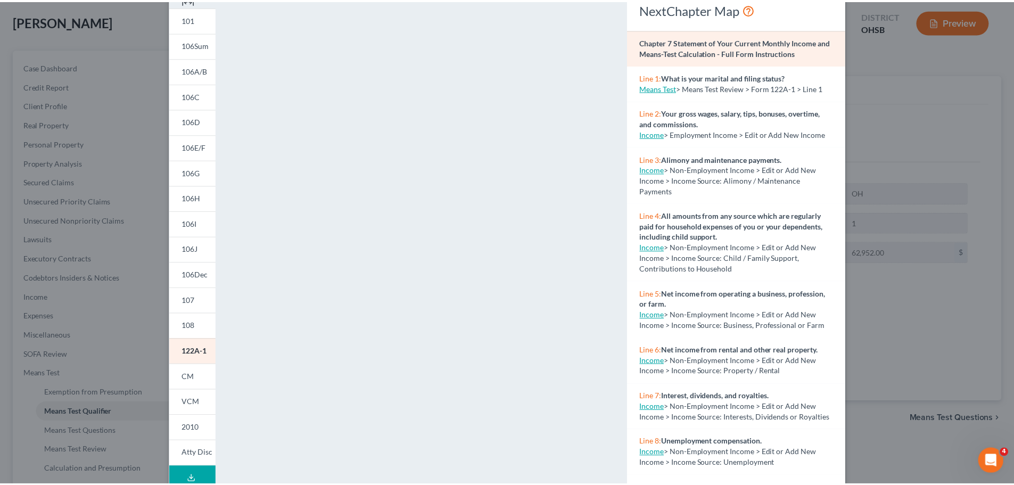
scroll to position [0, 0]
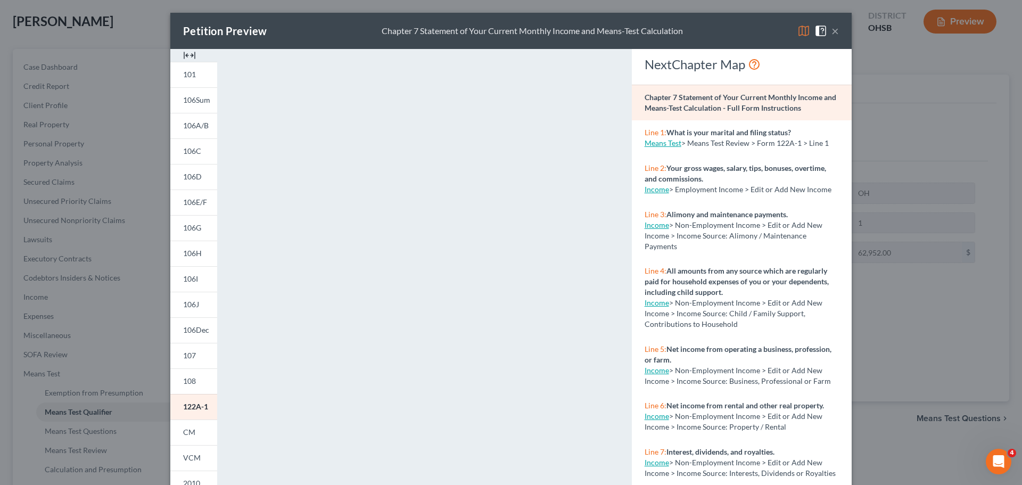
click at [831, 28] on button "×" at bounding box center [834, 30] width 7 height 13
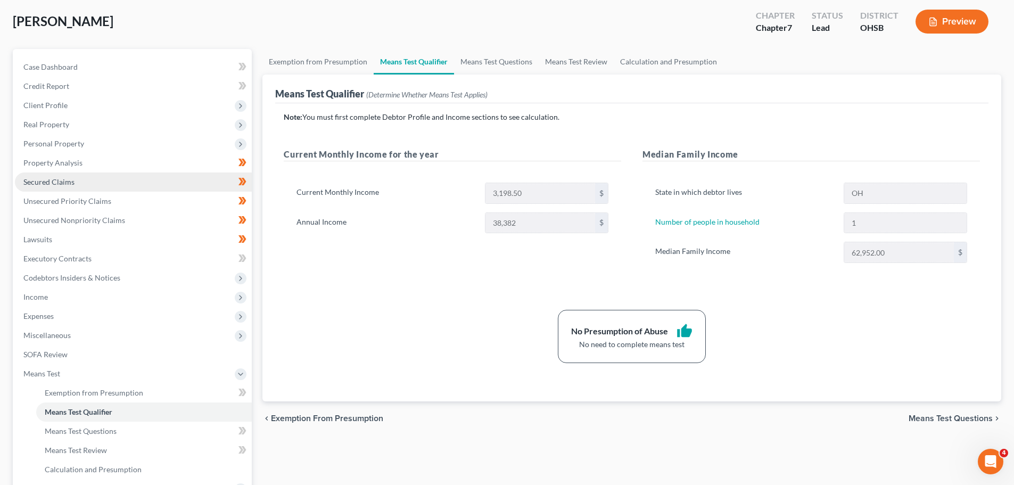
click at [48, 180] on span "Secured Claims" at bounding box center [48, 181] width 51 height 9
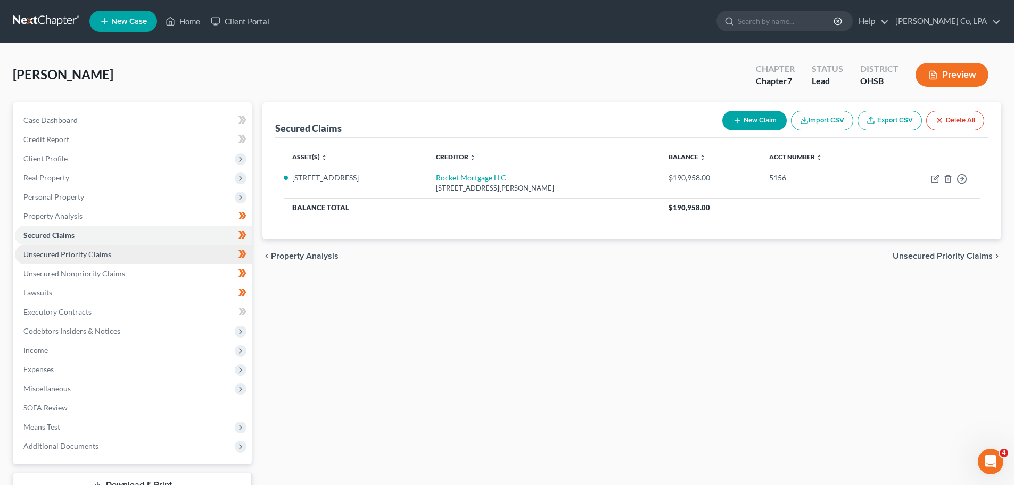
click at [61, 253] on span "Unsecured Priority Claims" at bounding box center [67, 254] width 88 height 9
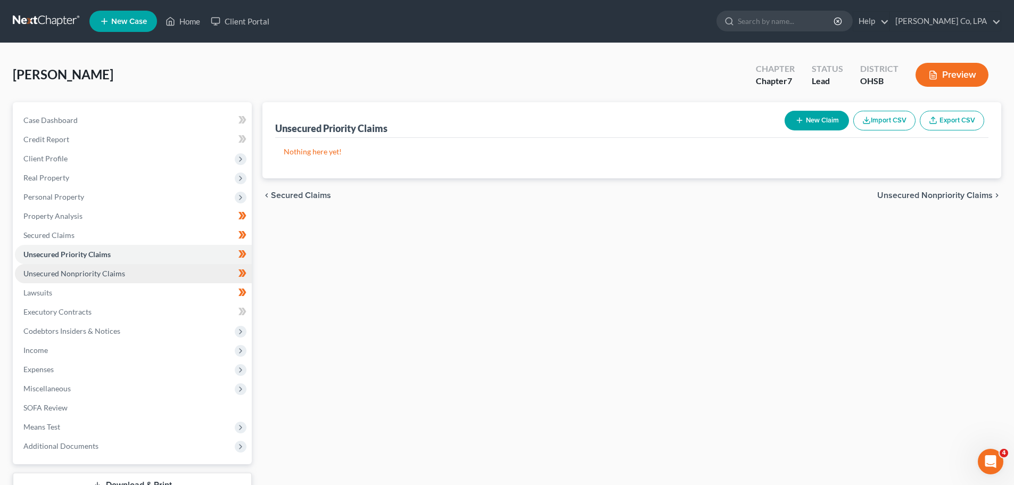
click at [63, 269] on span "Unsecured Nonpriority Claims" at bounding box center [74, 273] width 102 height 9
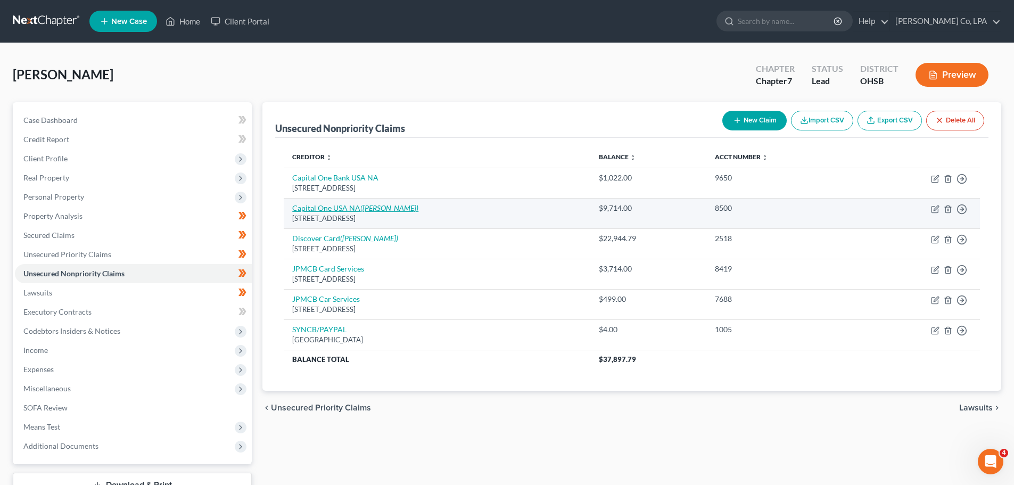
click at [331, 210] on link "Capital One USA NA ([PERSON_NAME])" at bounding box center [355, 207] width 126 height 9
select select "46"
select select "2"
select select "0"
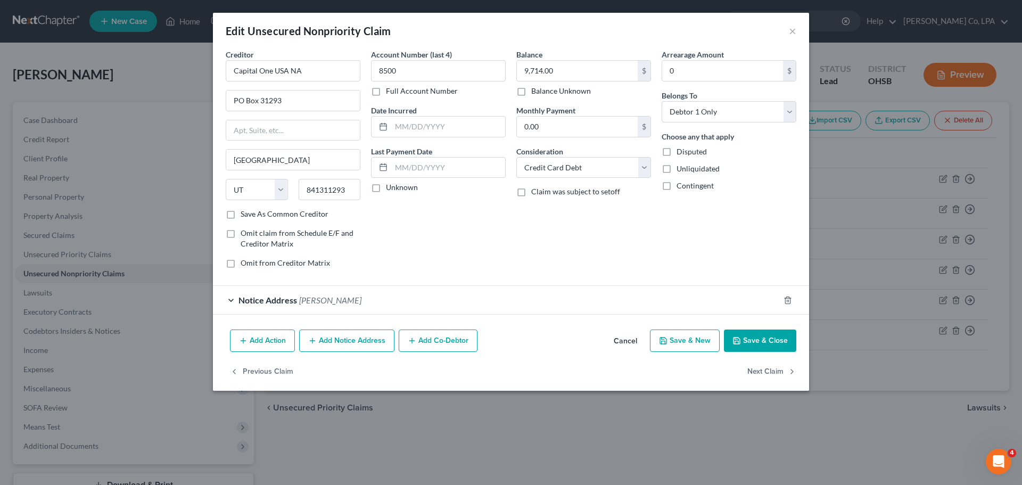
click at [245, 300] on span "Notice Address" at bounding box center [267, 300] width 59 height 10
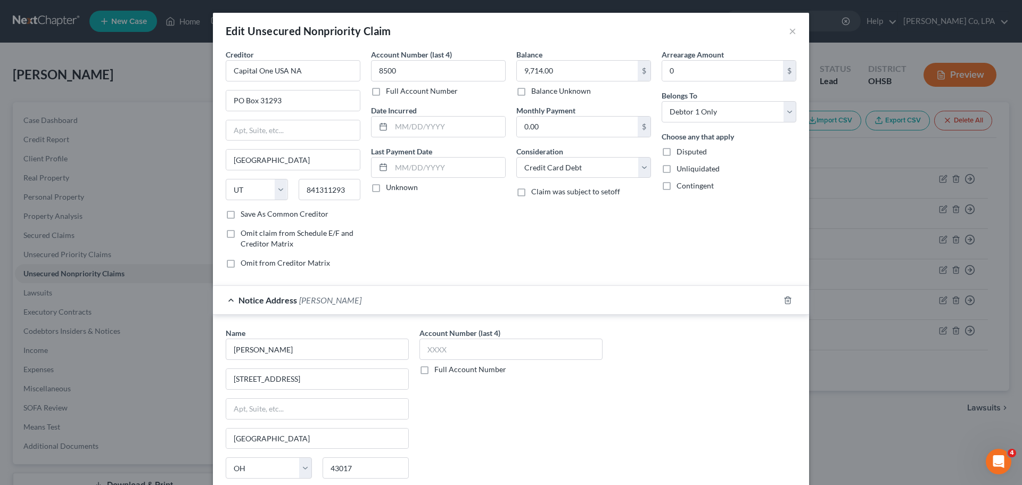
click at [243, 300] on span "Notice Address" at bounding box center [267, 300] width 59 height 10
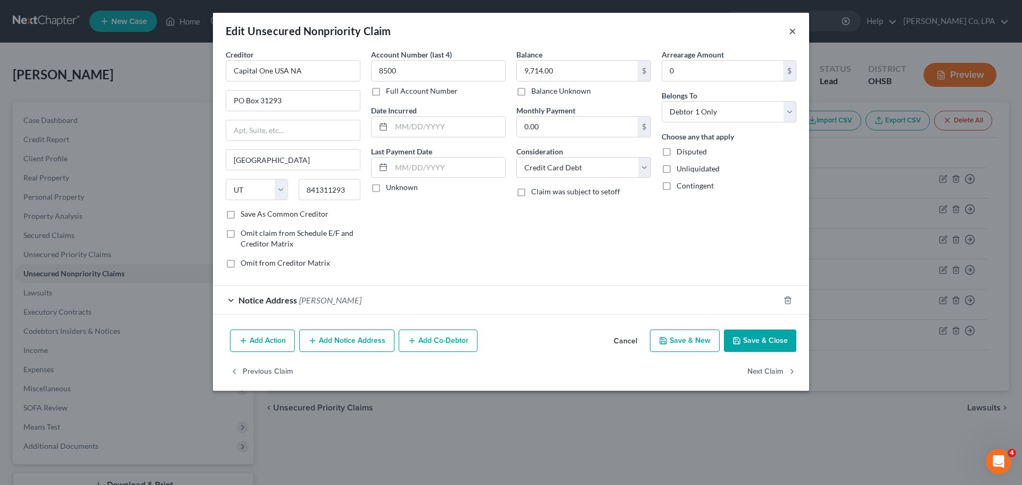
click at [795, 27] on button "×" at bounding box center [792, 30] width 7 height 13
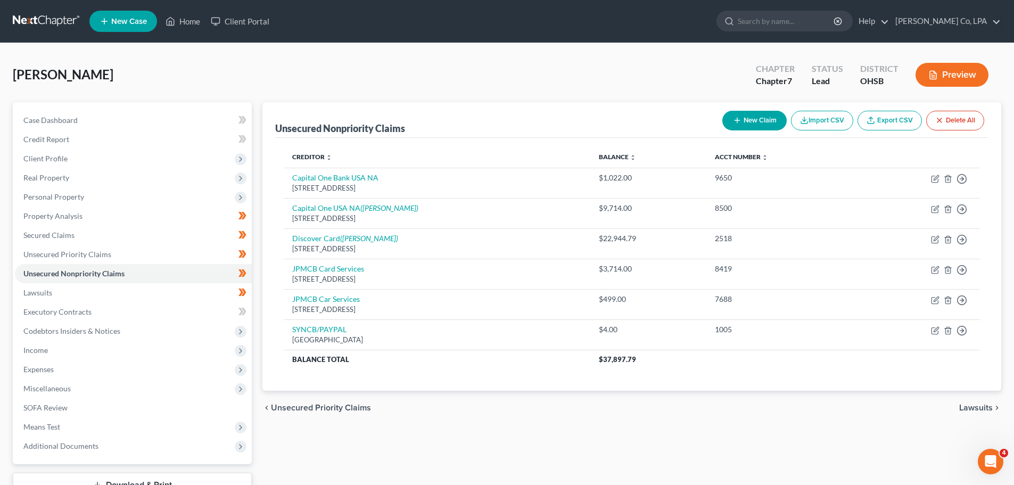
click at [886, 123] on link "Export CSV" at bounding box center [890, 121] width 64 height 20
click at [582, 75] on div "[PERSON_NAME] Upgraded Chapter Chapter 7 Status [GEOGRAPHIC_DATA] [GEOGRAPHIC_D…" at bounding box center [507, 79] width 988 height 46
click at [406, 68] on div "[PERSON_NAME] Upgraded Chapter Chapter 7 Status [GEOGRAPHIC_DATA] [GEOGRAPHIC_D…" at bounding box center [507, 79] width 988 height 46
